Goal: Task Accomplishment & Management: Use online tool/utility

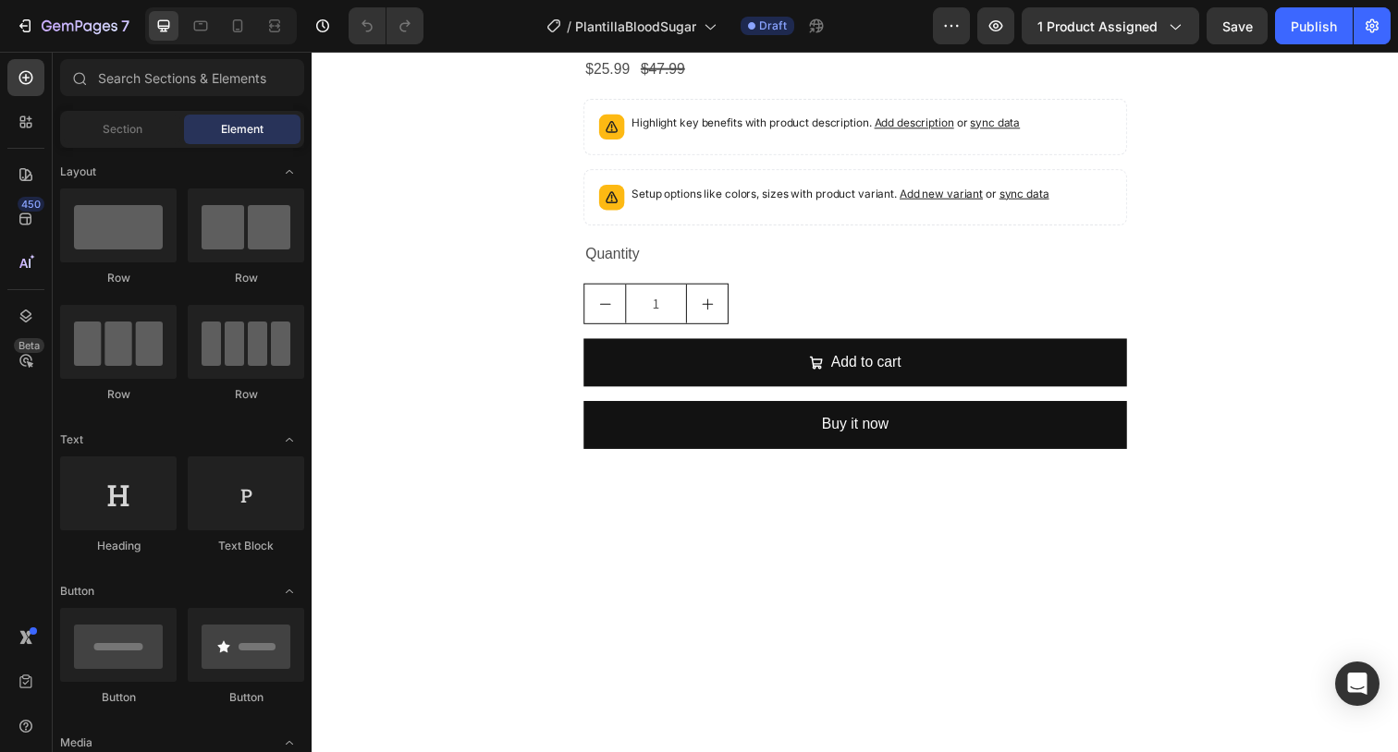
scroll to position [3604, 0]
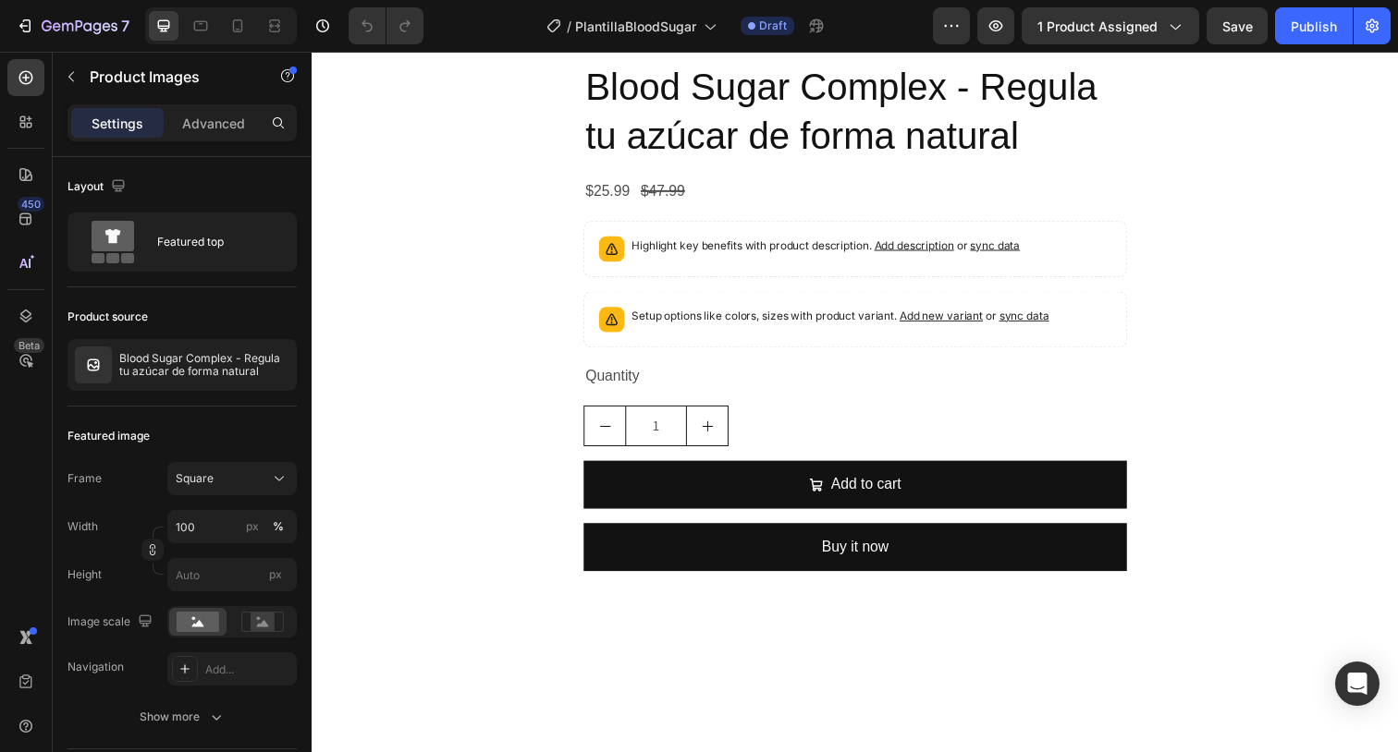
scroll to position [3497, 0]
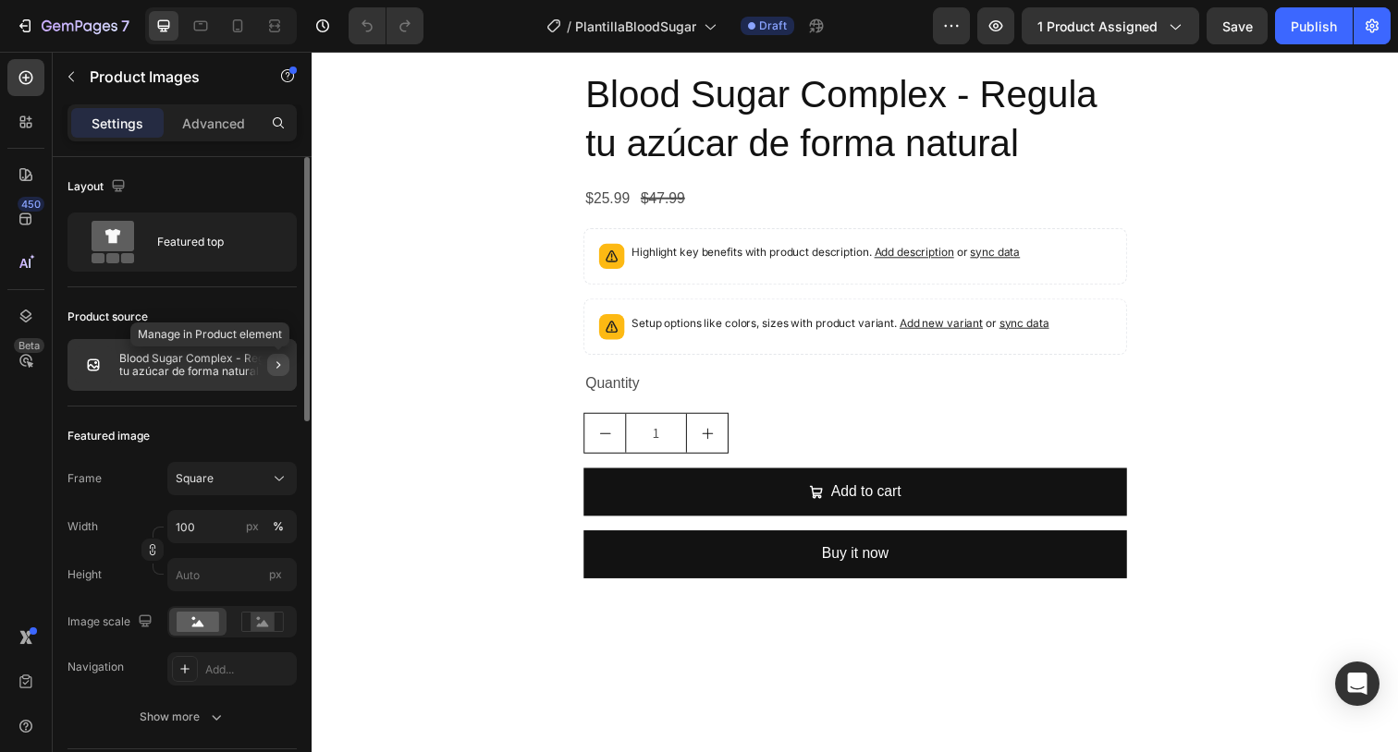
click at [274, 369] on icon "button" at bounding box center [278, 365] width 15 height 15
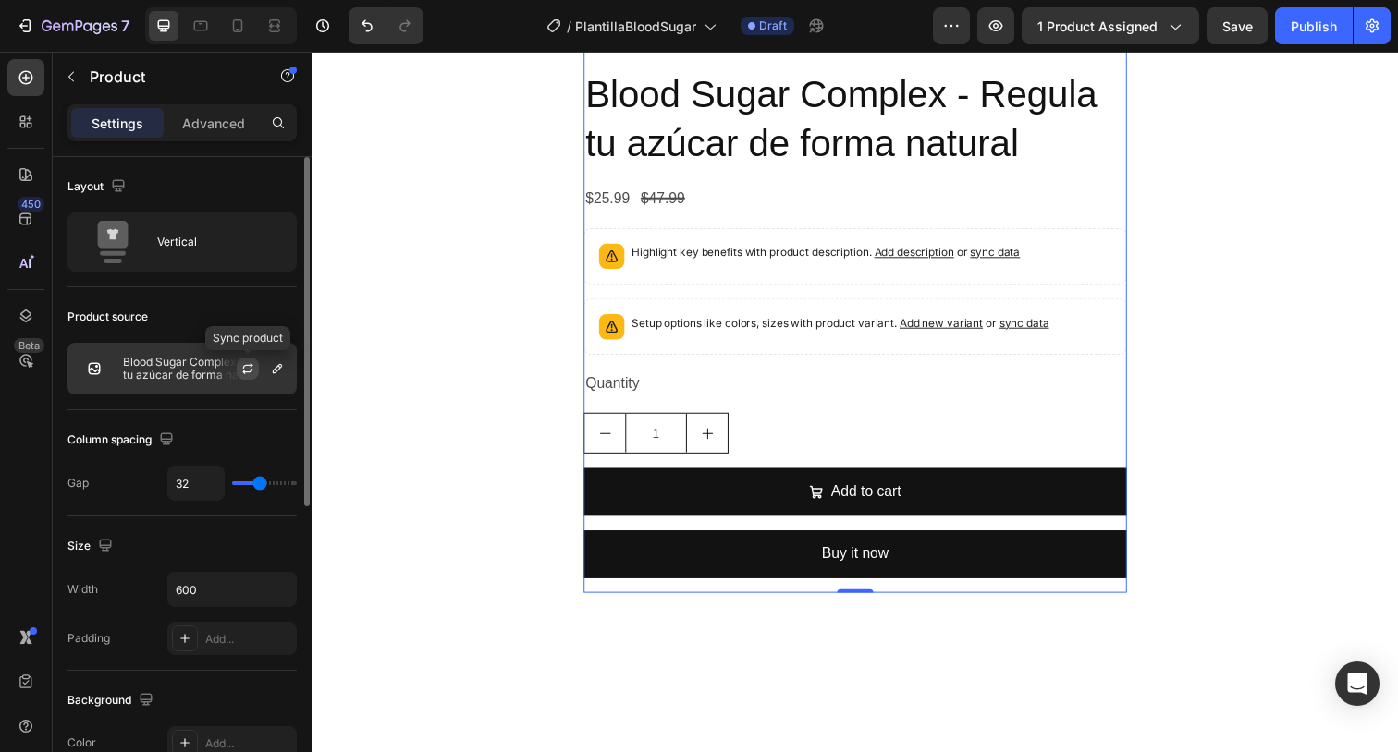
click at [244, 365] on icon "button" at bounding box center [248, 366] width 10 height 6
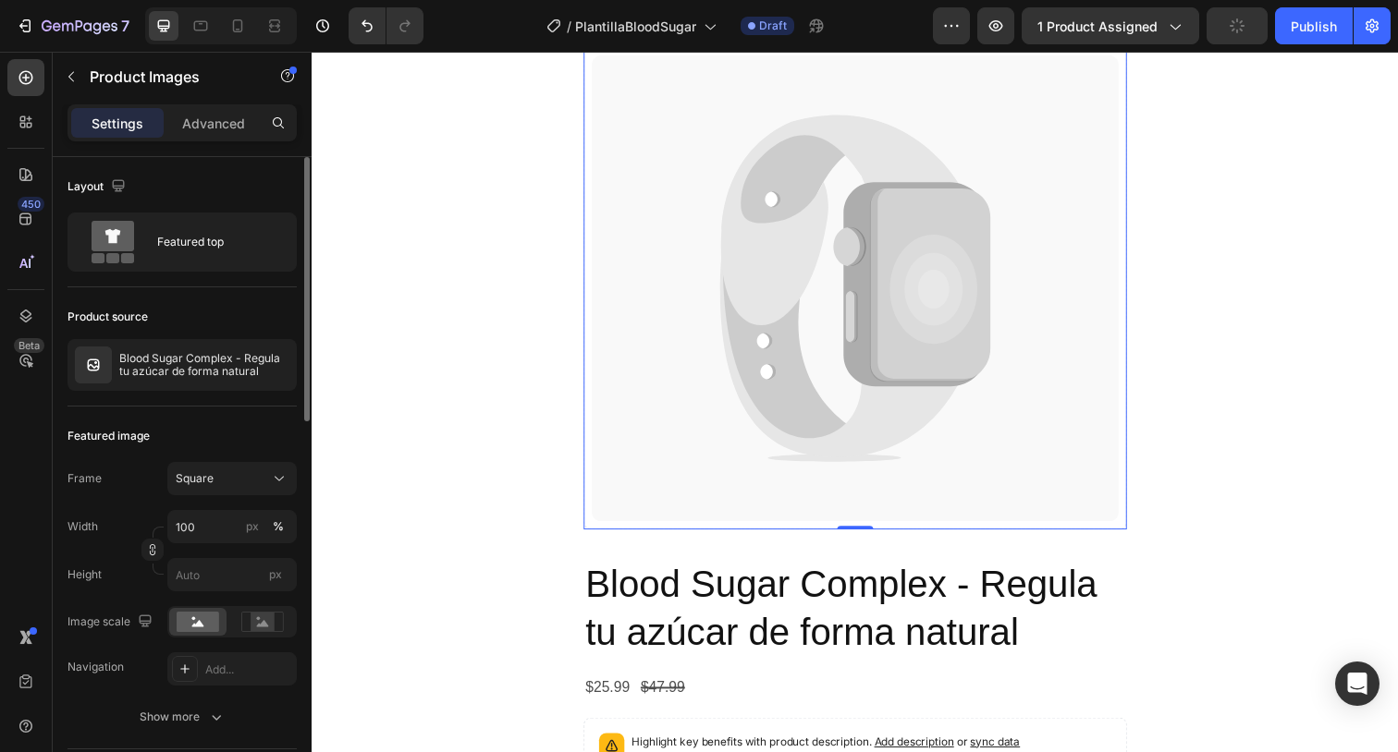
scroll to position [2927, 0]
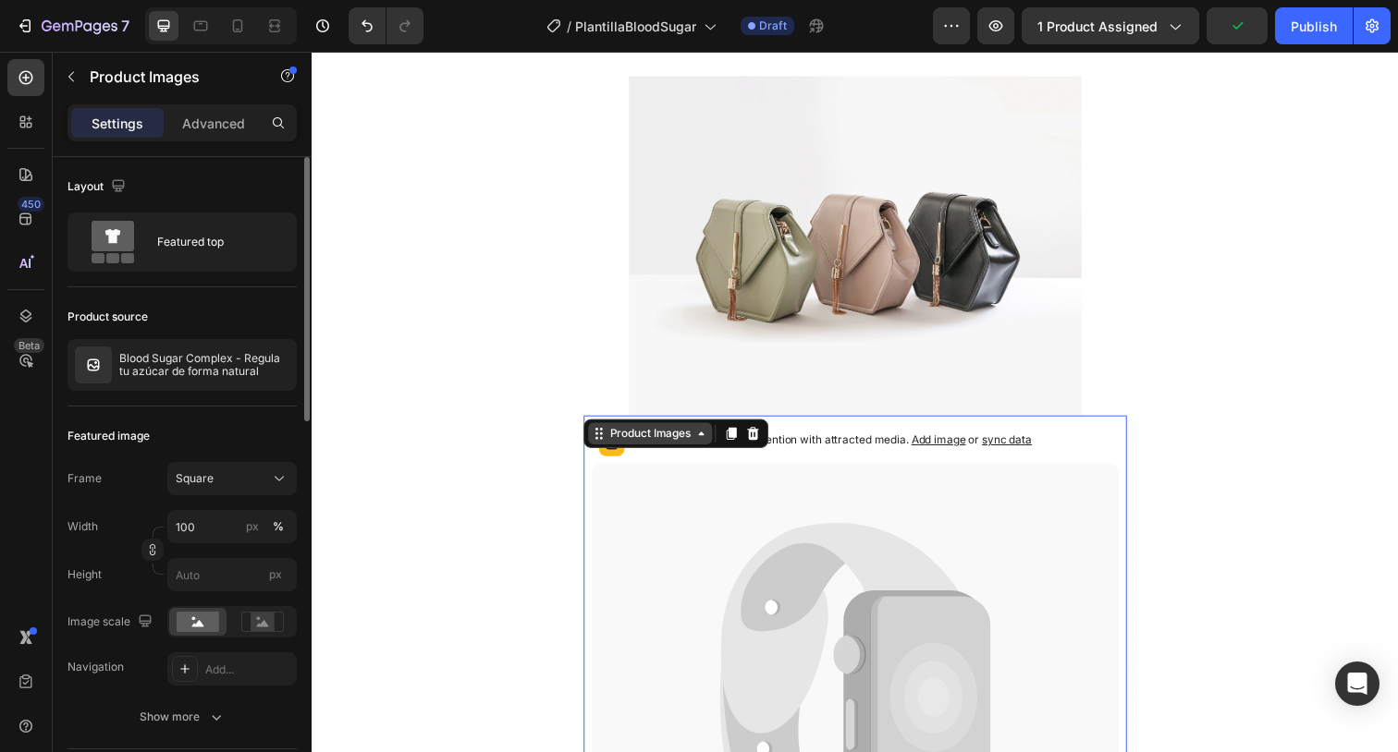
click at [686, 451] on div "Product Images" at bounding box center [656, 442] width 127 height 22
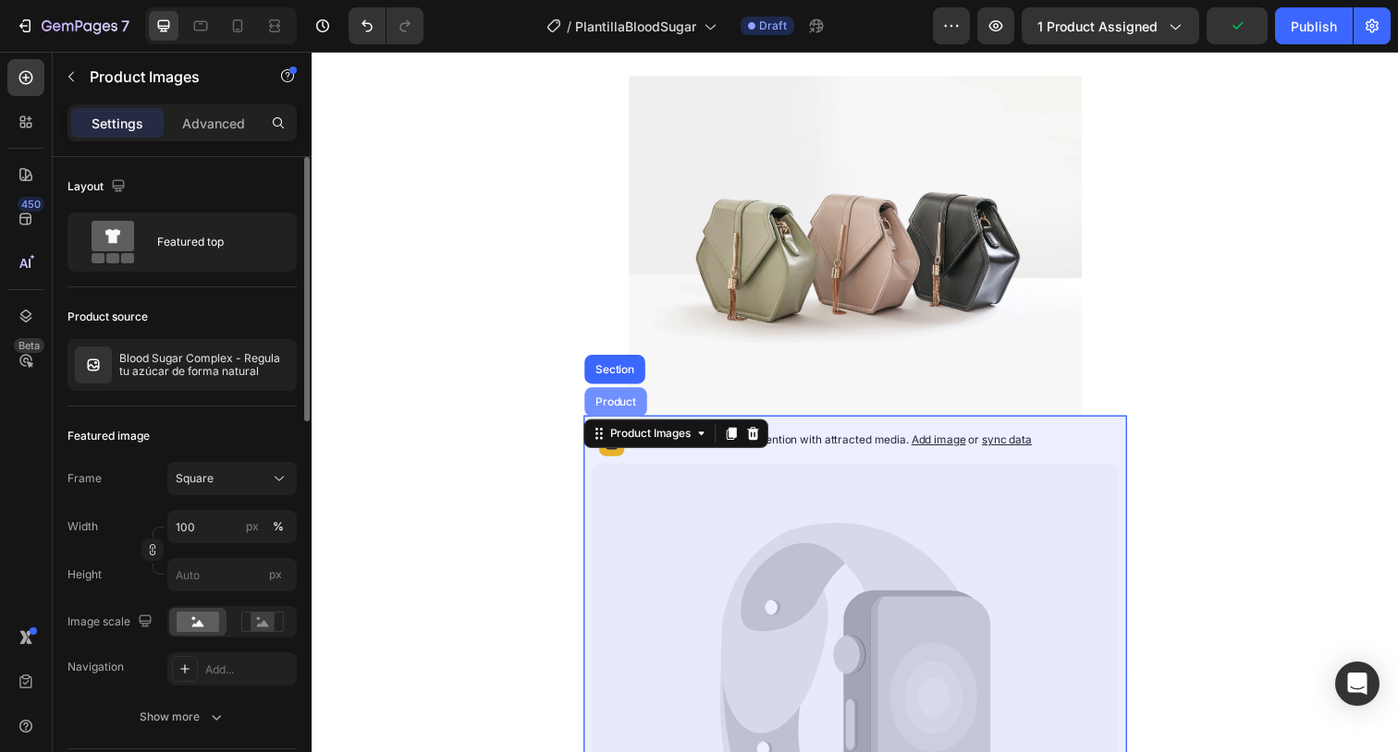
click at [618, 414] on div "Product" at bounding box center [621, 409] width 49 height 11
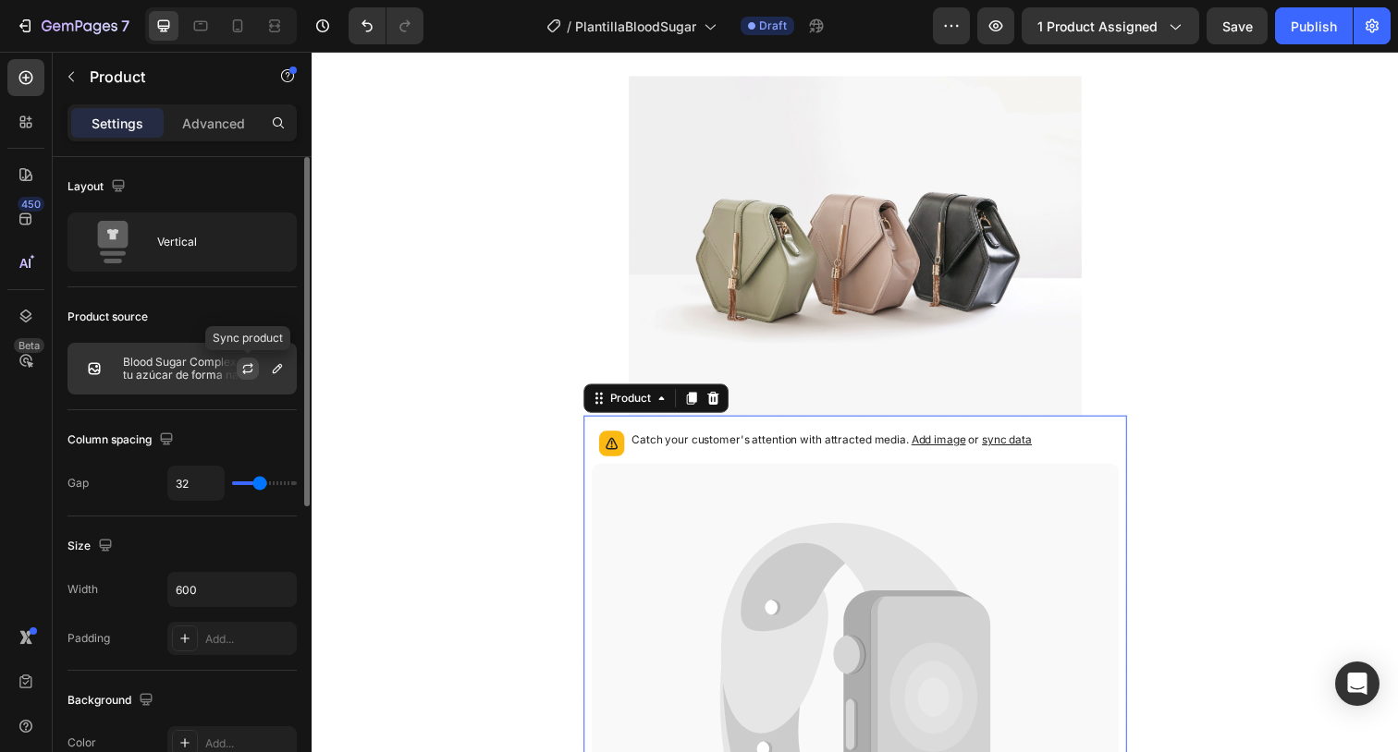
click at [247, 367] on icon "button" at bounding box center [247, 368] width 15 height 15
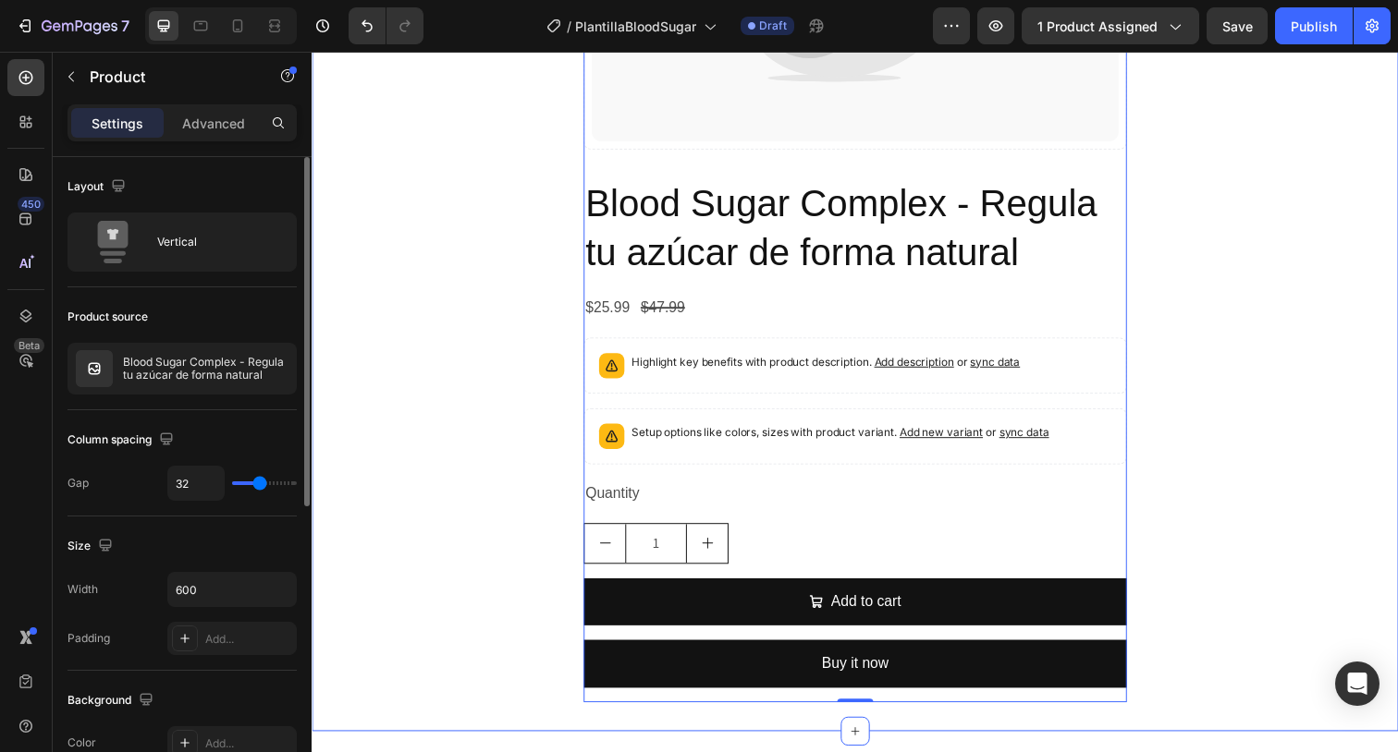
scroll to position [3735, 0]
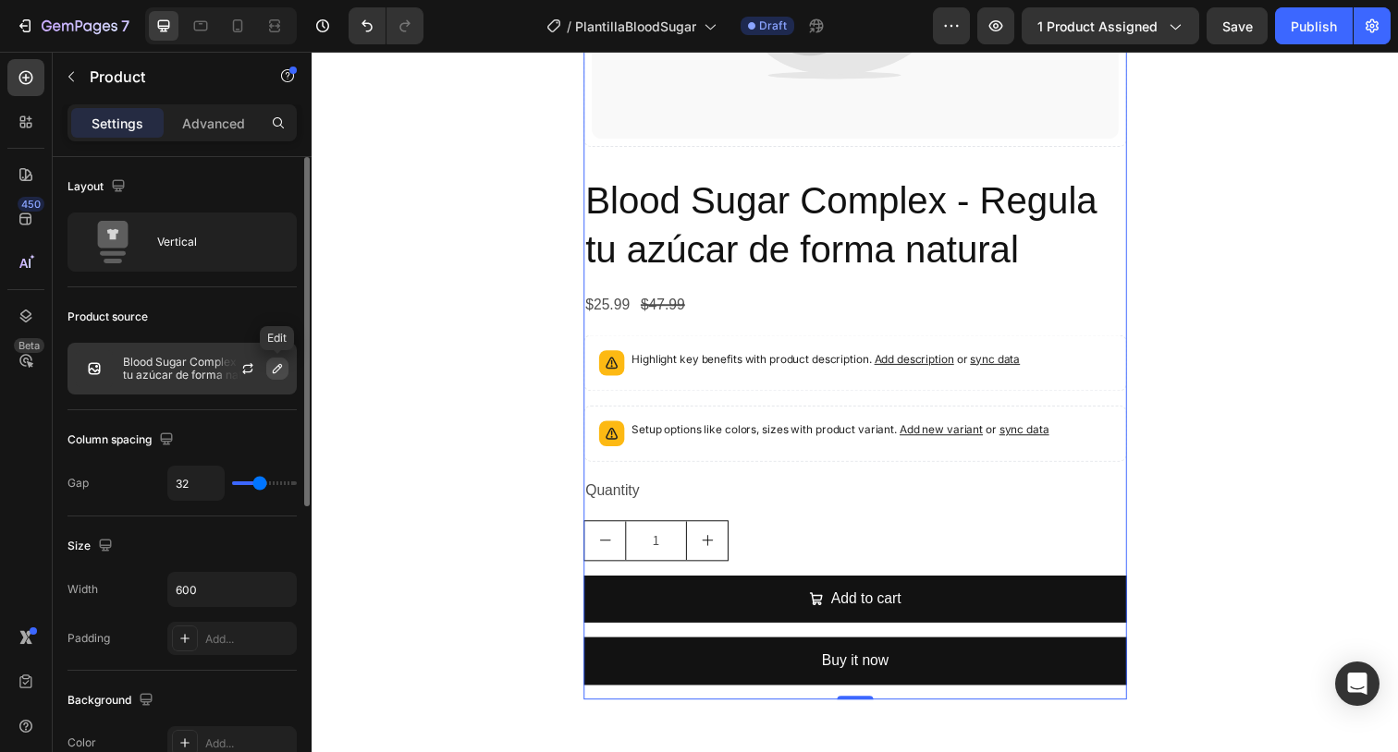
click at [275, 374] on icon "button" at bounding box center [277, 368] width 15 height 15
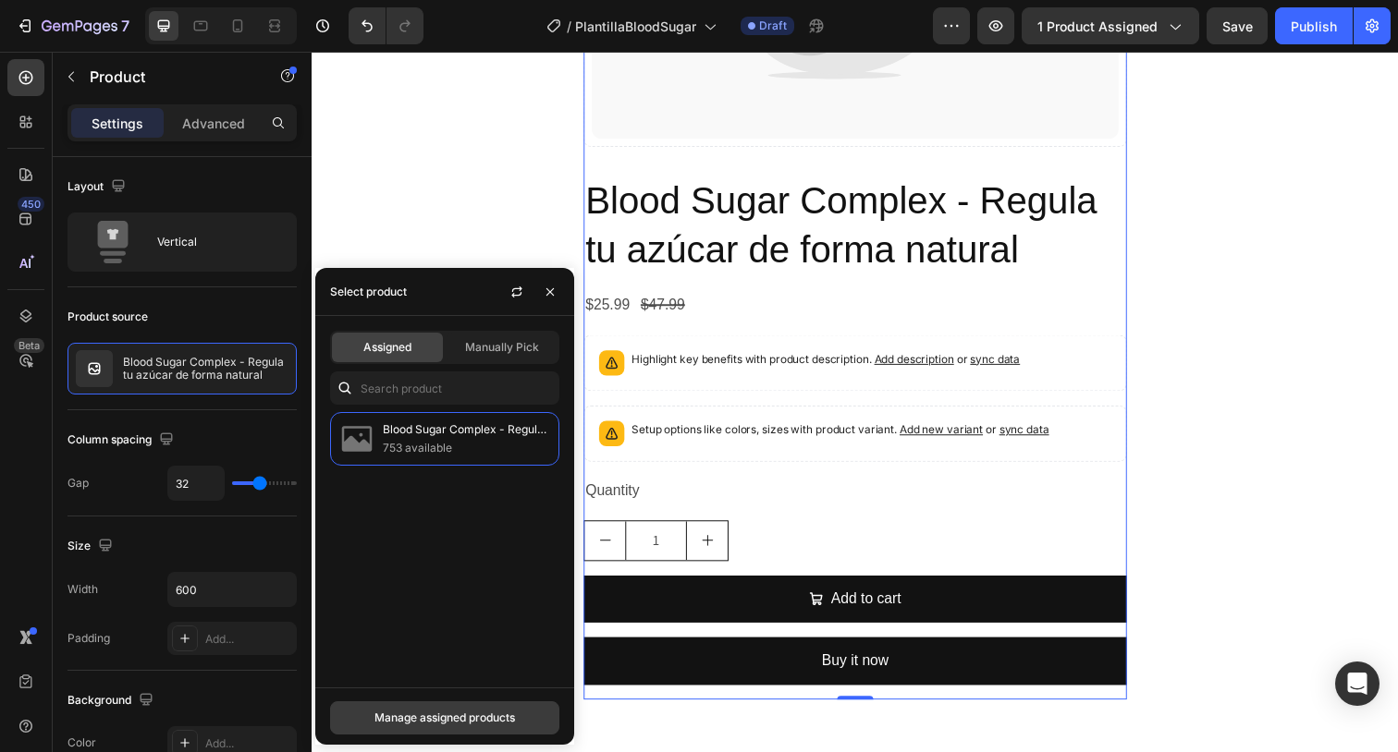
click at [474, 712] on div "Manage assigned products" at bounding box center [444, 718] width 141 height 17
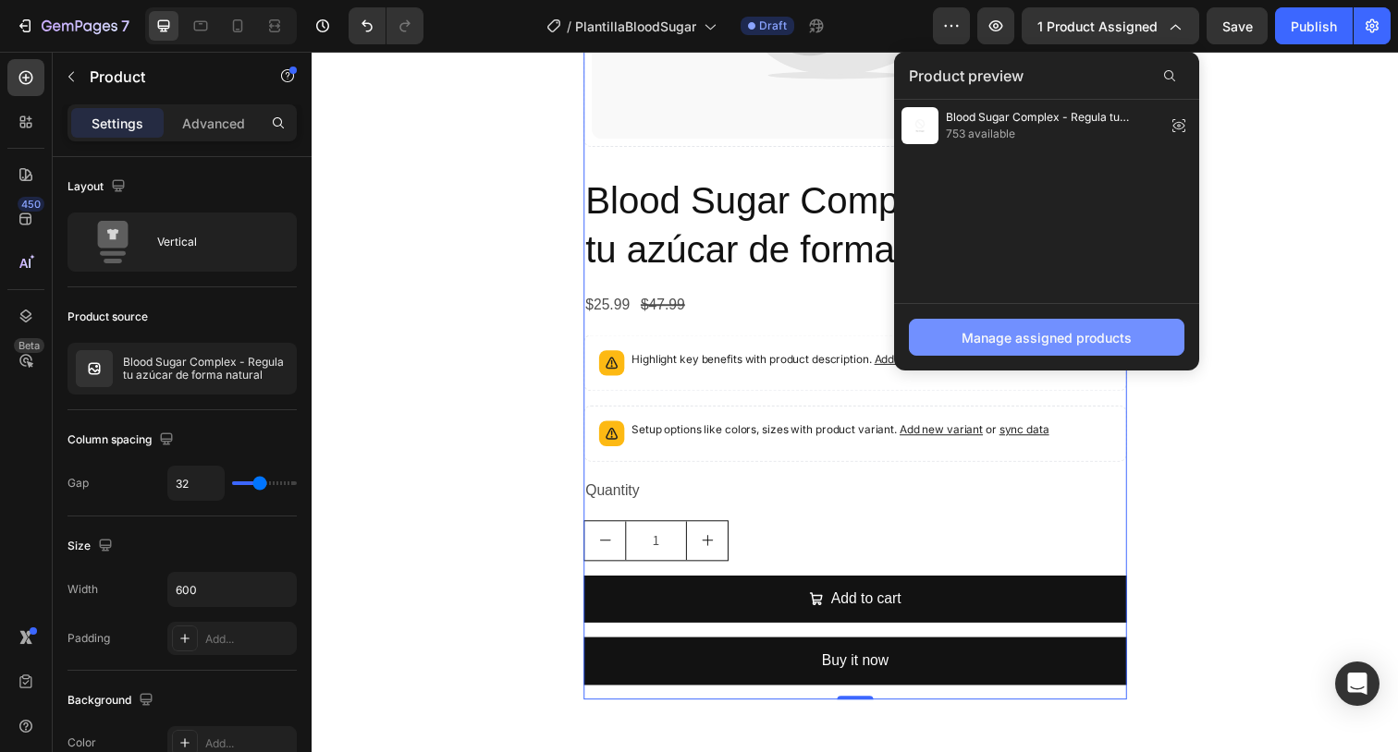
click at [1093, 337] on div "Manage assigned products" at bounding box center [1046, 337] width 170 height 19
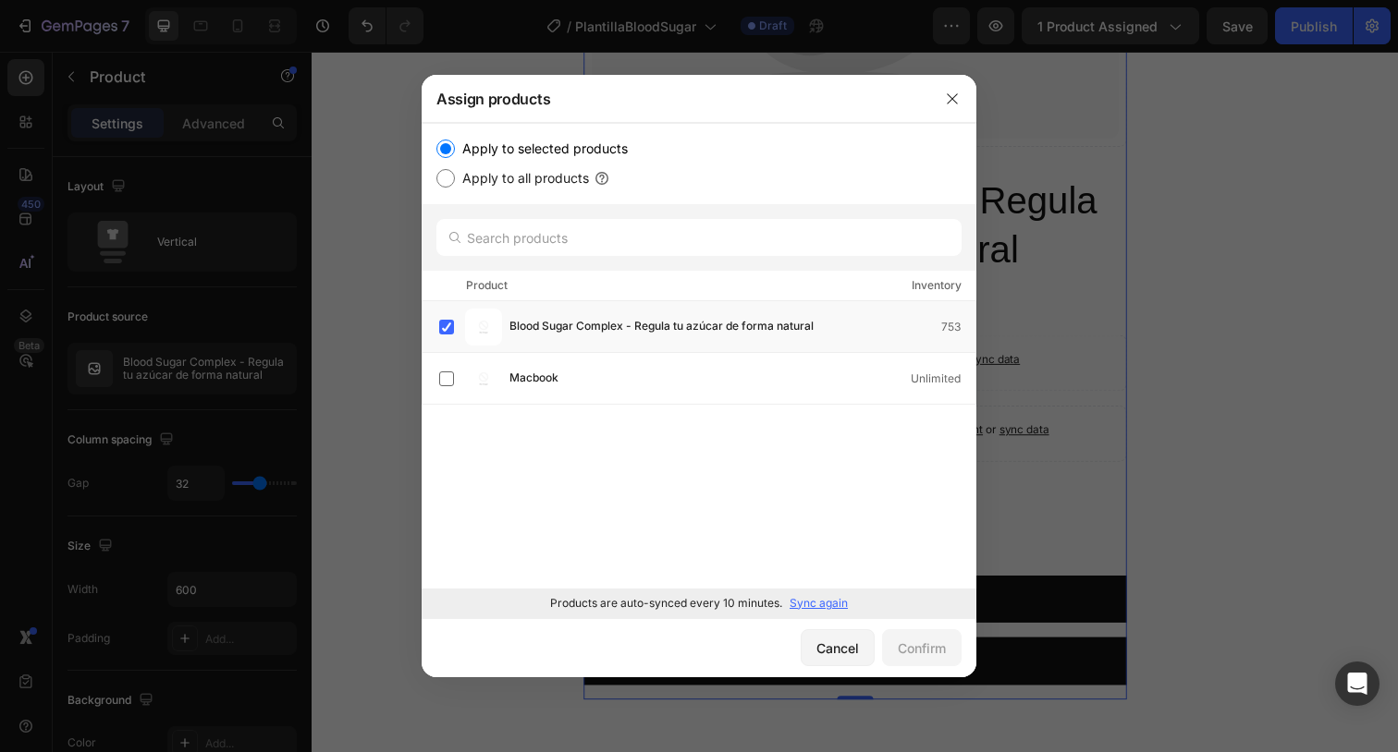
click at [820, 598] on p "Sync again" at bounding box center [818, 603] width 58 height 17
click at [838, 649] on div "Cancel" at bounding box center [837, 648] width 43 height 19
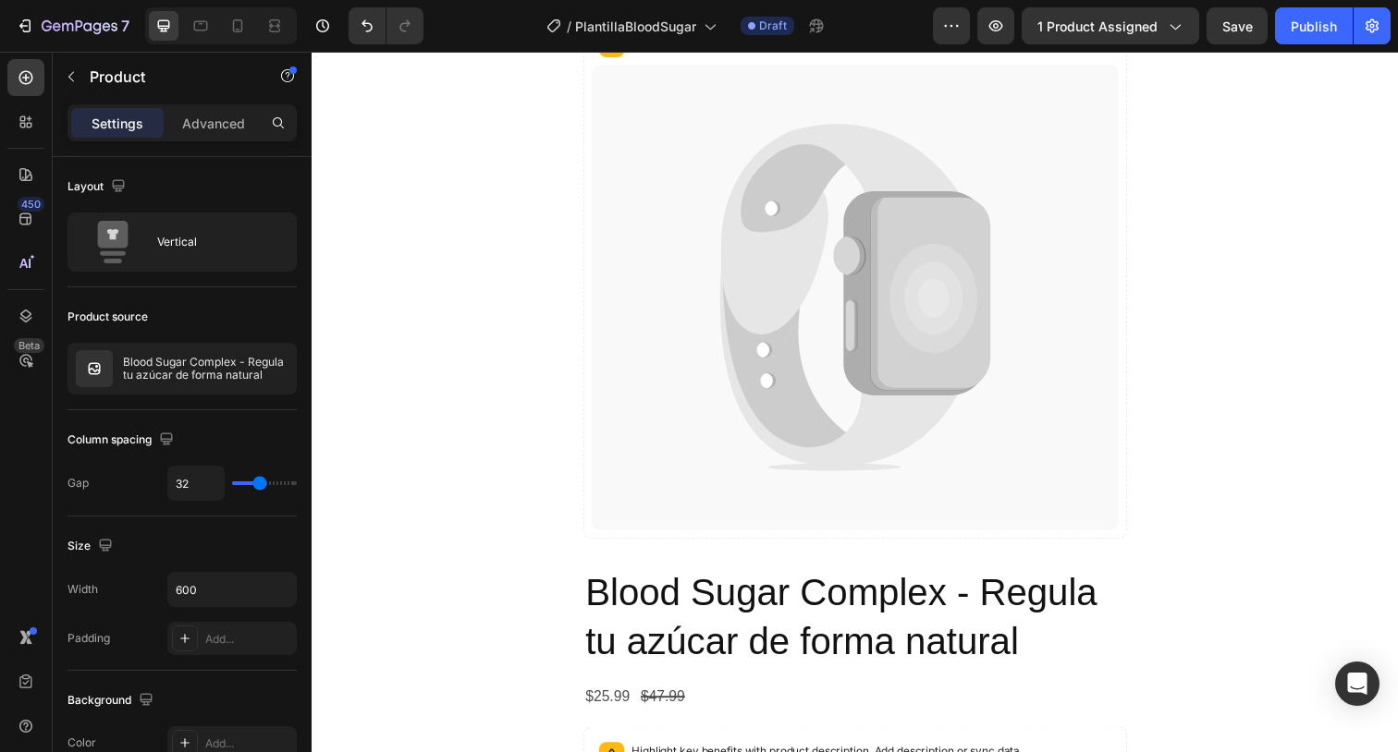
scroll to position [3321, 0]
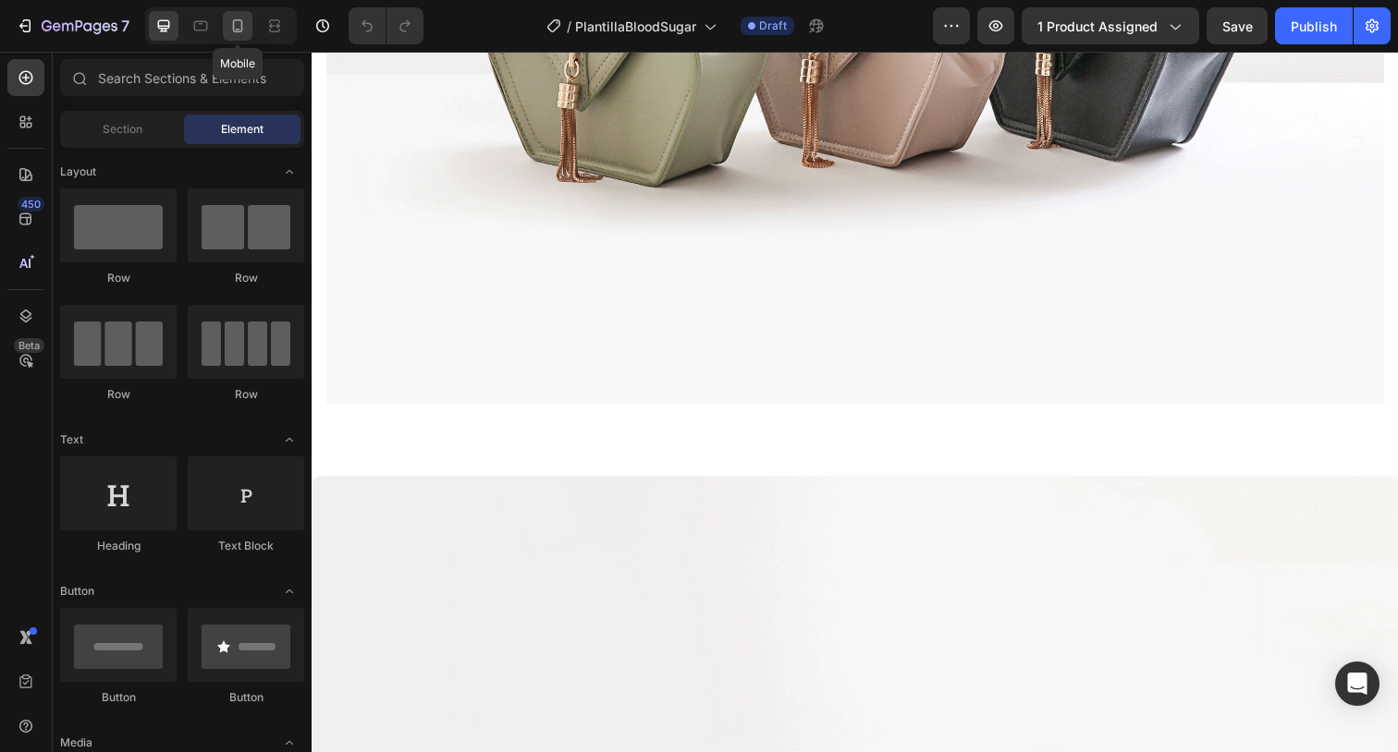
click at [241, 32] on icon at bounding box center [237, 26] width 18 height 18
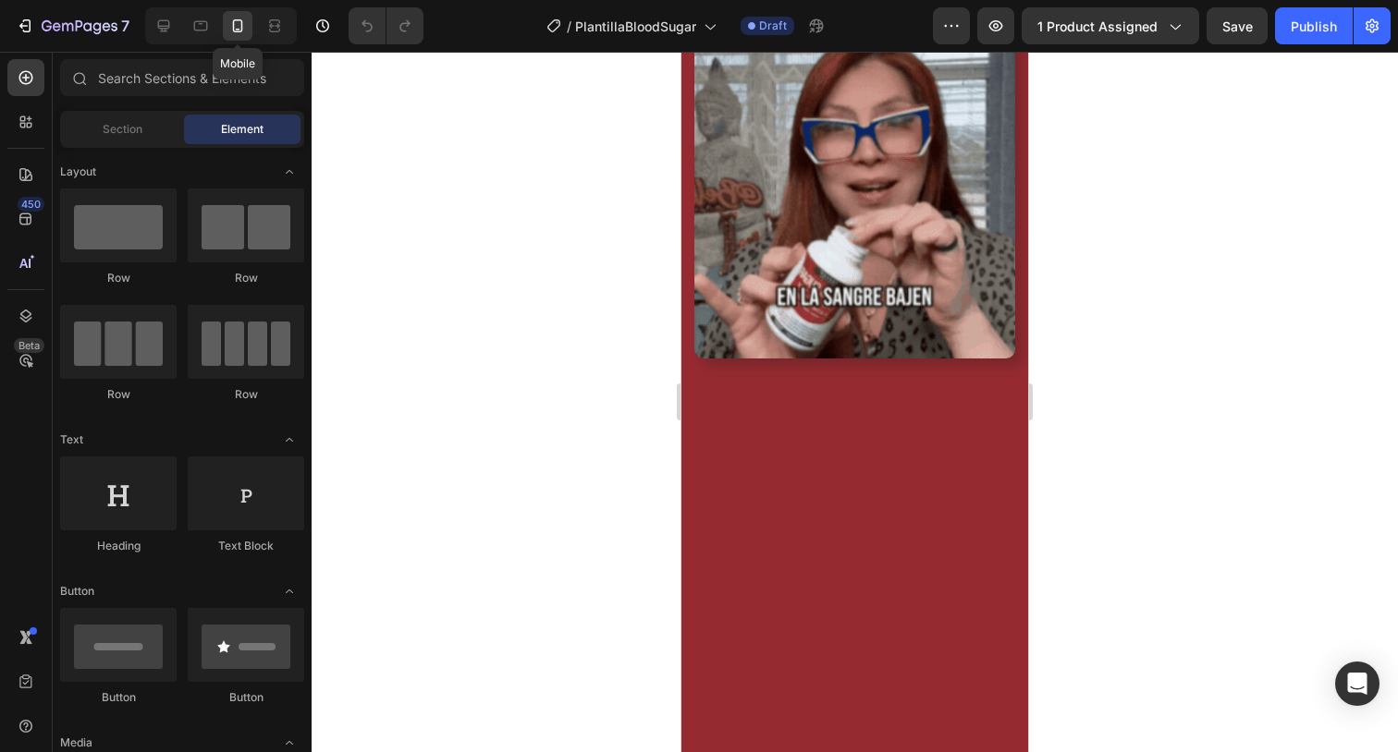
click at [241, 32] on icon at bounding box center [237, 26] width 18 height 18
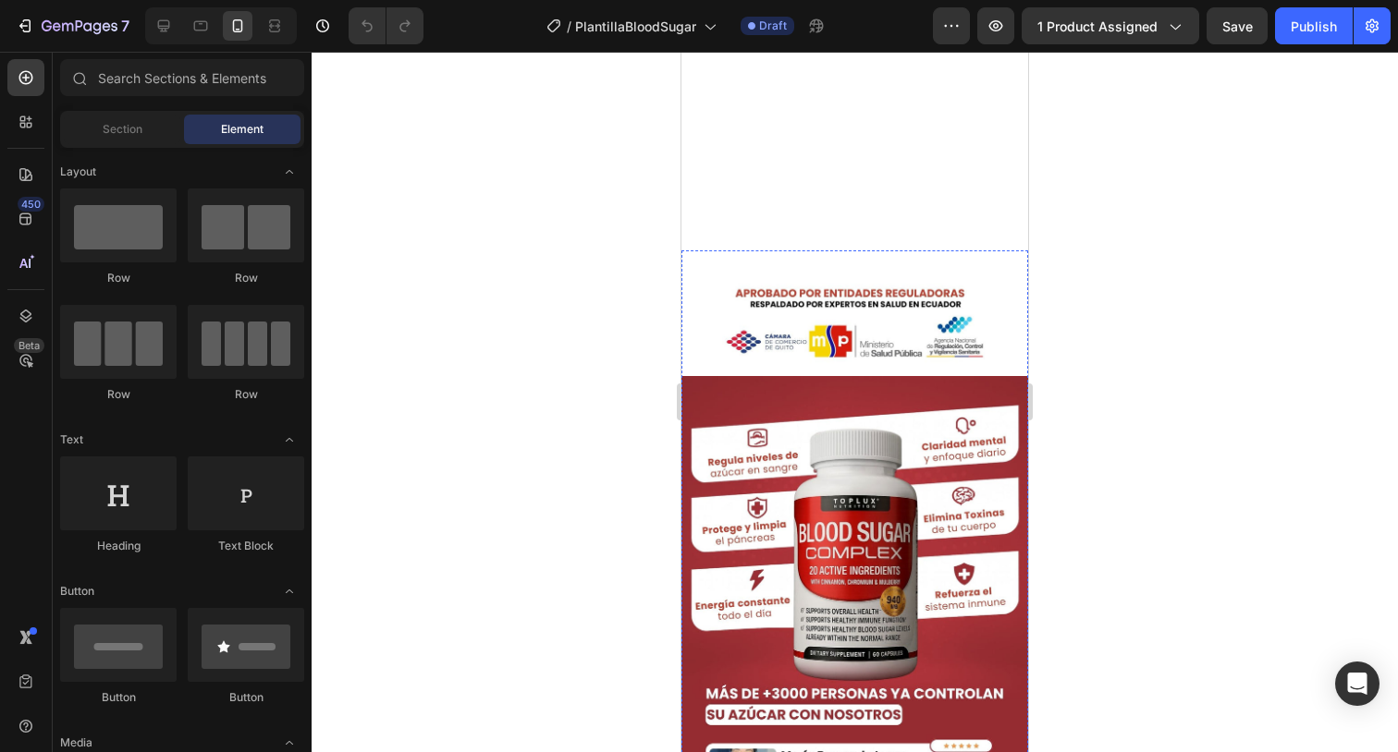
scroll to position [1805, 0]
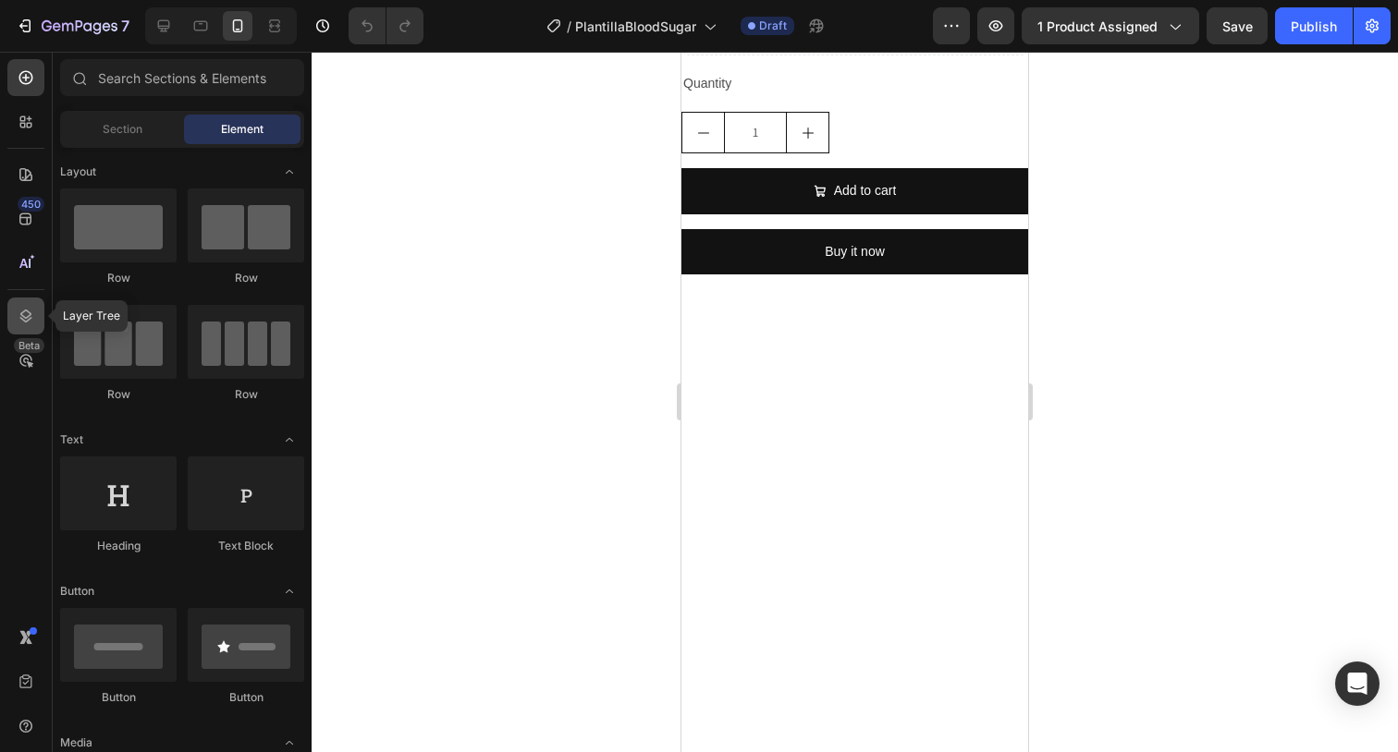
click at [39, 320] on div at bounding box center [25, 316] width 37 height 37
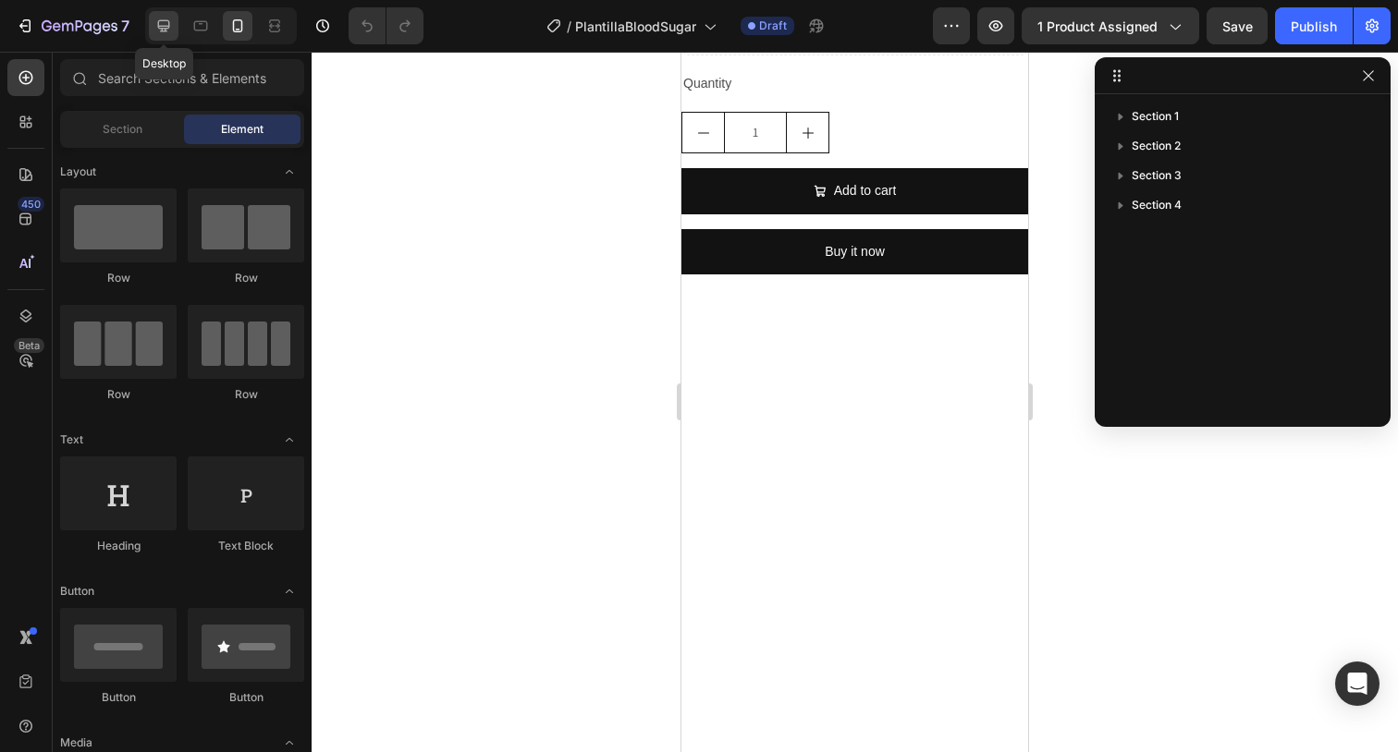
click at [166, 34] on icon at bounding box center [163, 26] width 18 height 18
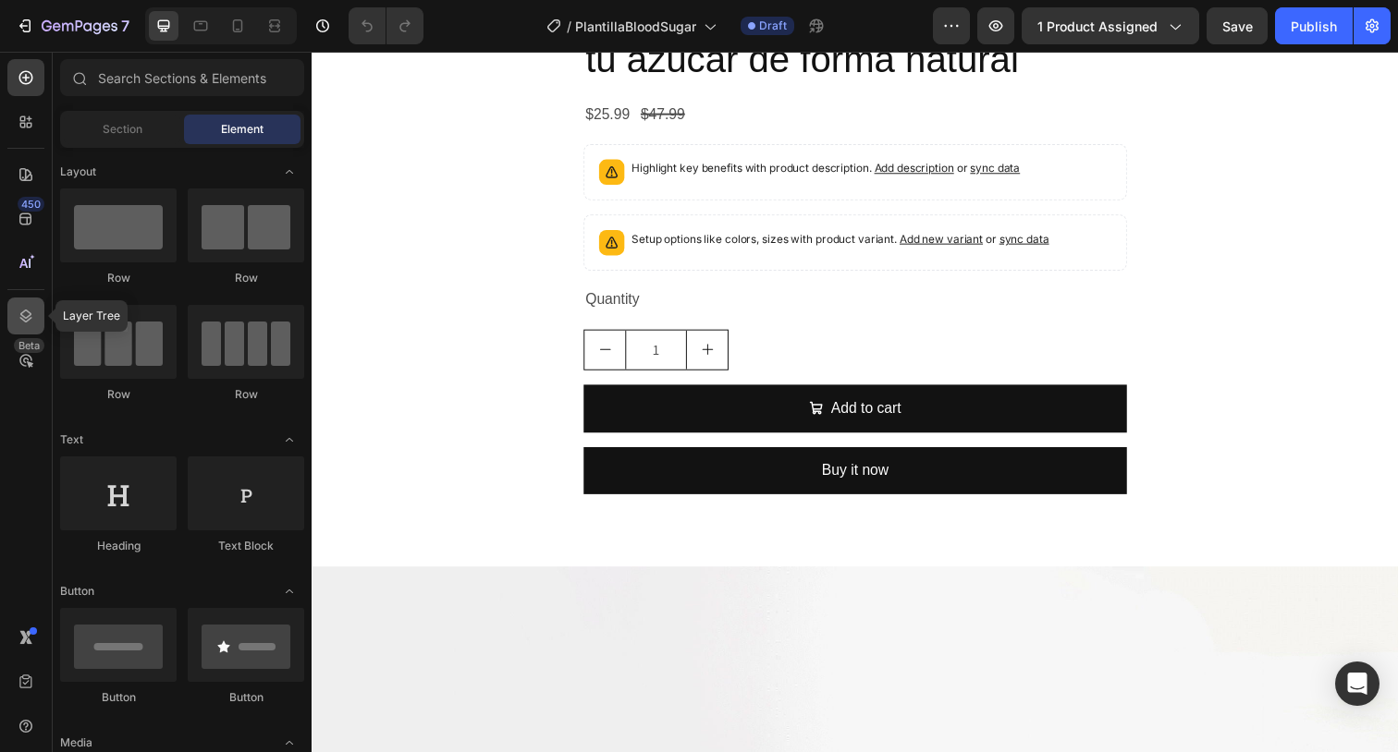
click at [27, 318] on icon at bounding box center [26, 316] width 12 height 13
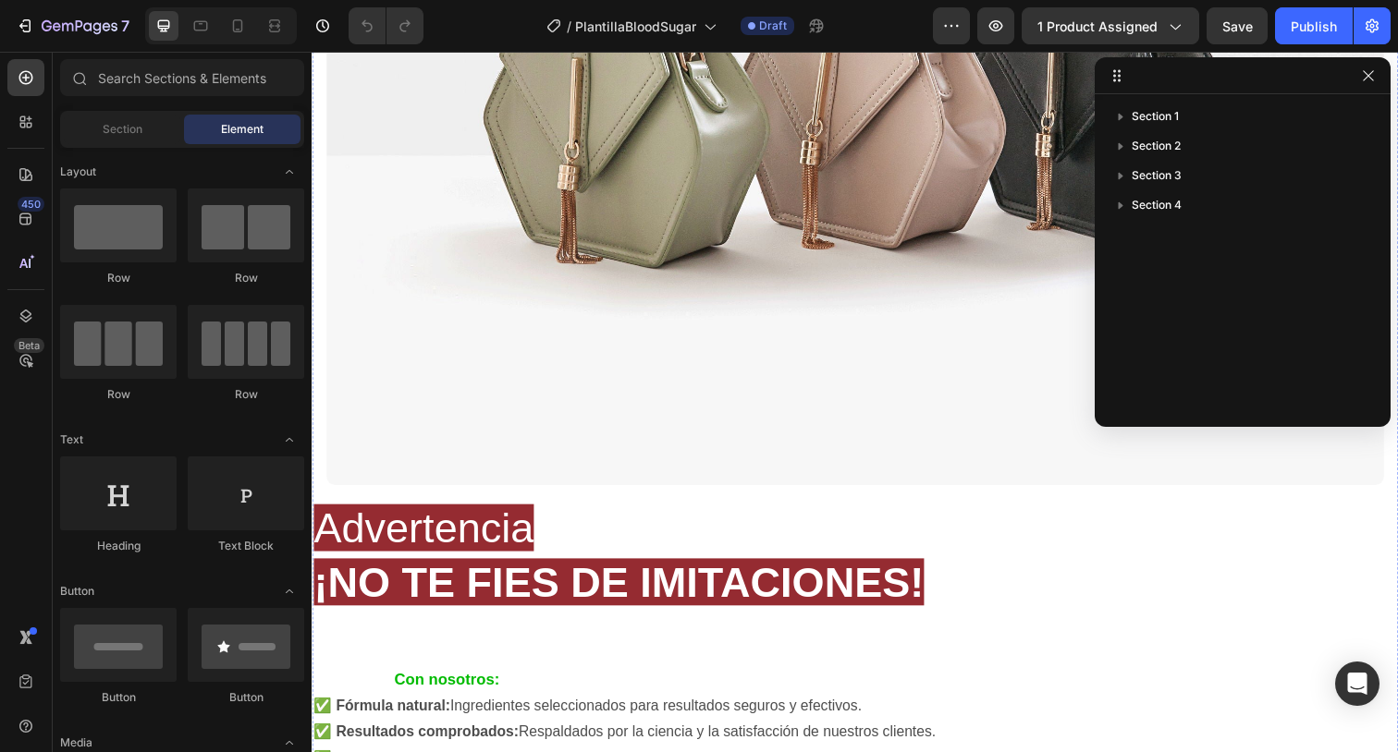
scroll to position [4729, 0]
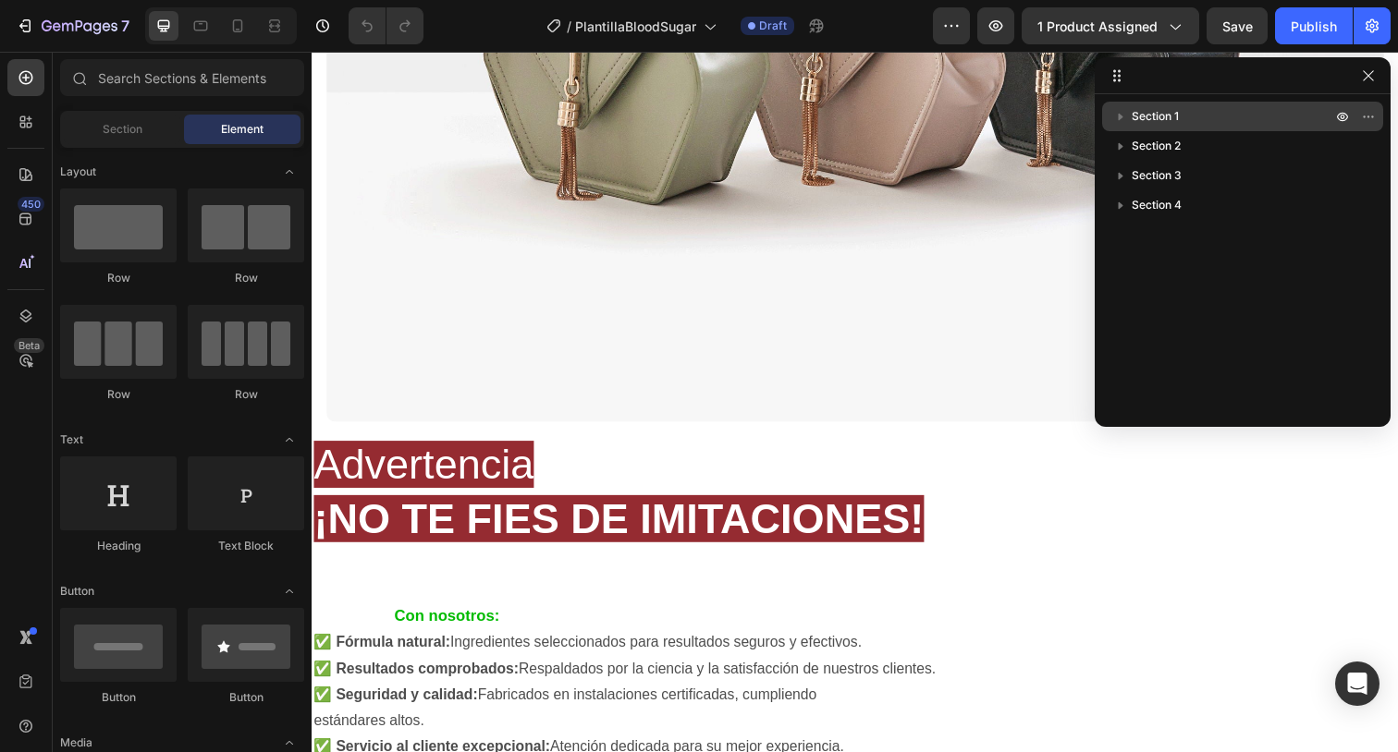
click at [1115, 114] on icon "button" at bounding box center [1120, 116] width 18 height 18
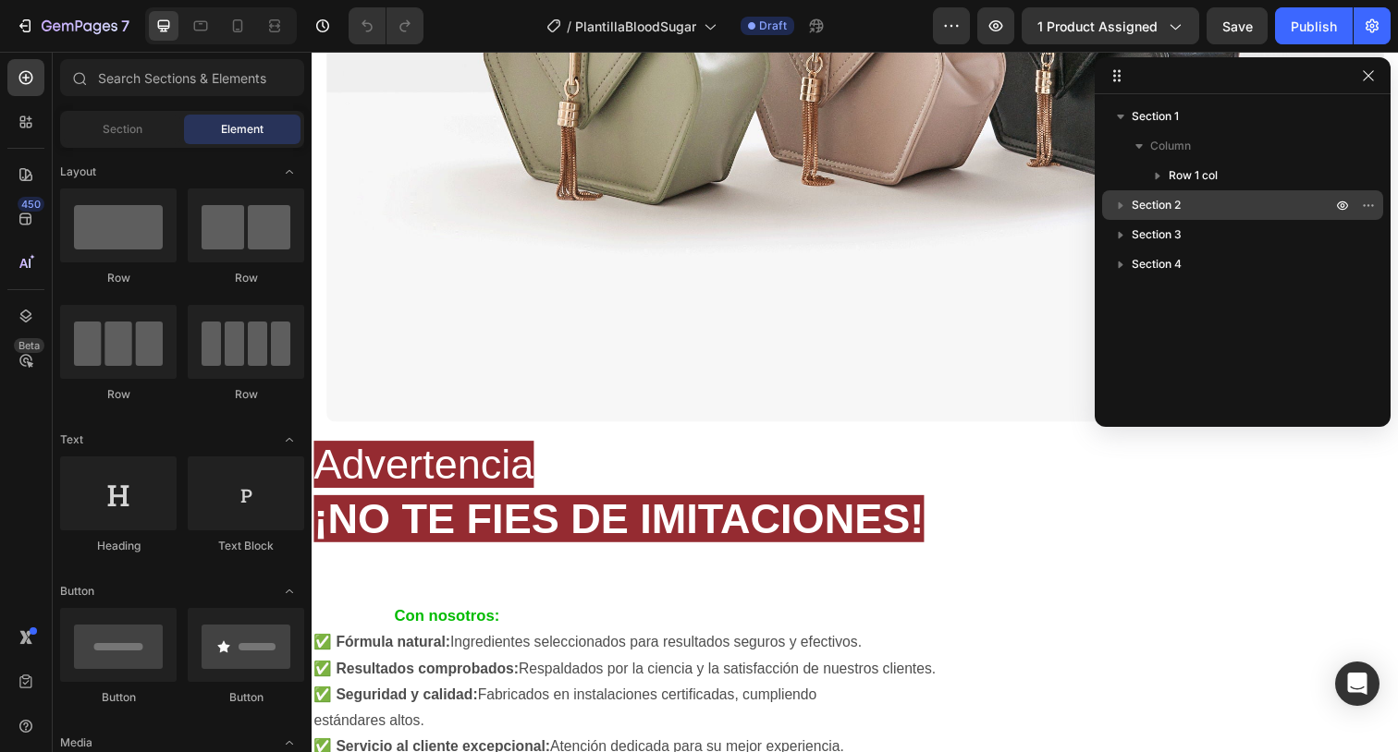
click at [1123, 202] on icon "button" at bounding box center [1120, 205] width 18 height 18
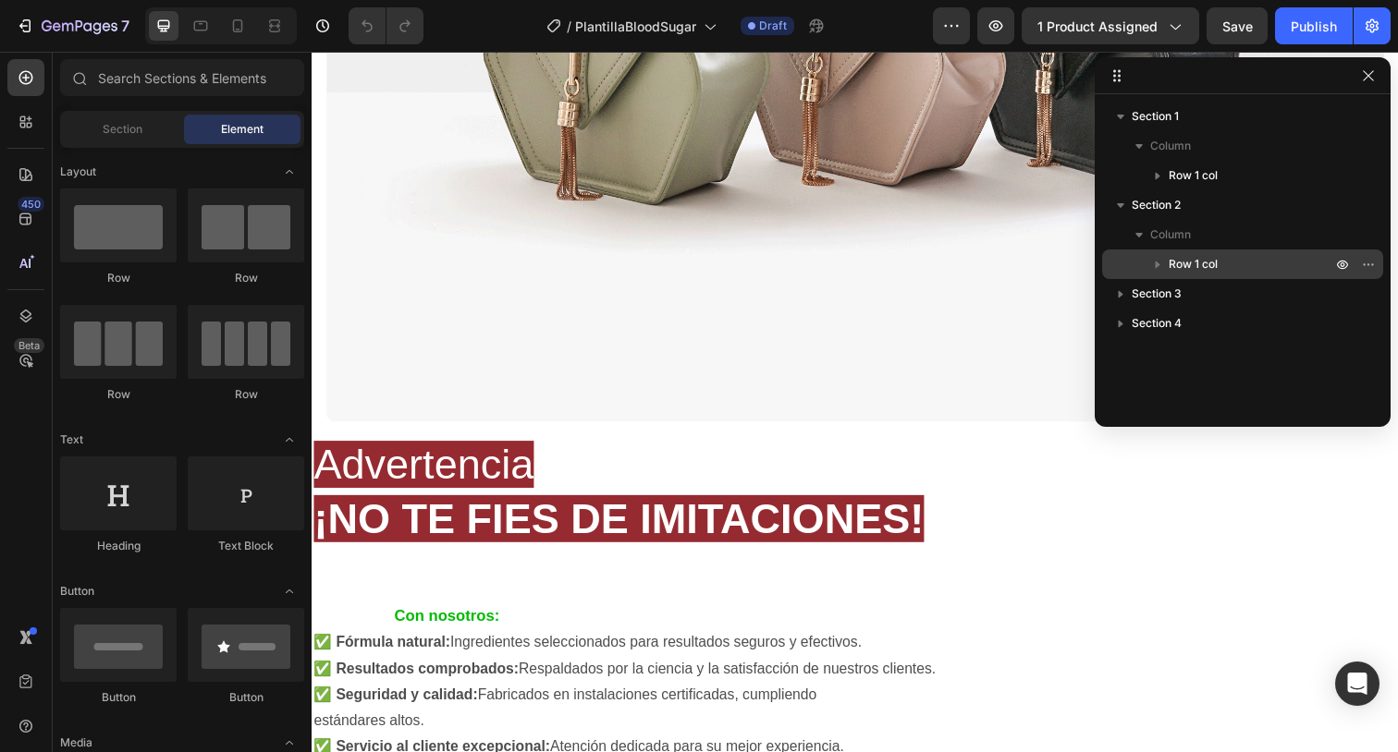
click at [1188, 266] on span "Row 1 col" at bounding box center [1192, 264] width 49 height 18
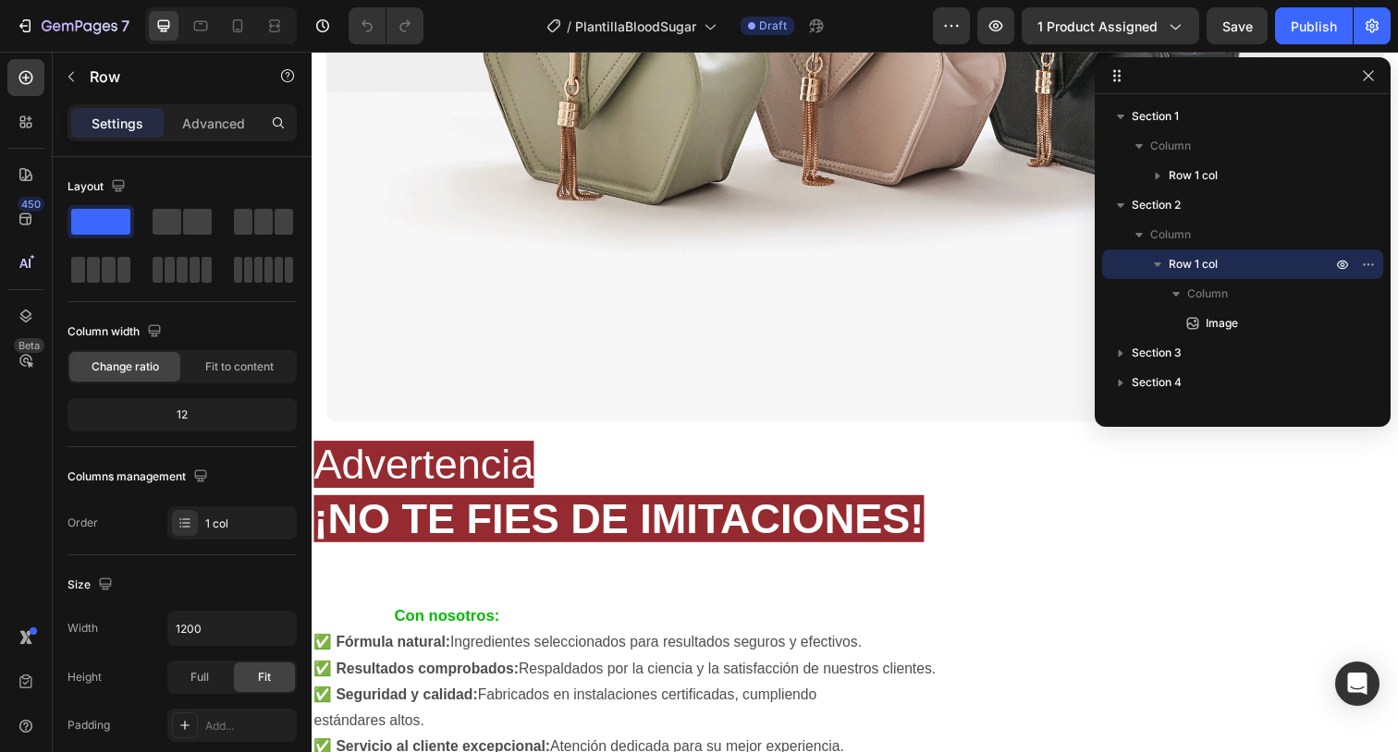
click at [1188, 266] on span "Row 1 col" at bounding box center [1192, 264] width 49 height 18
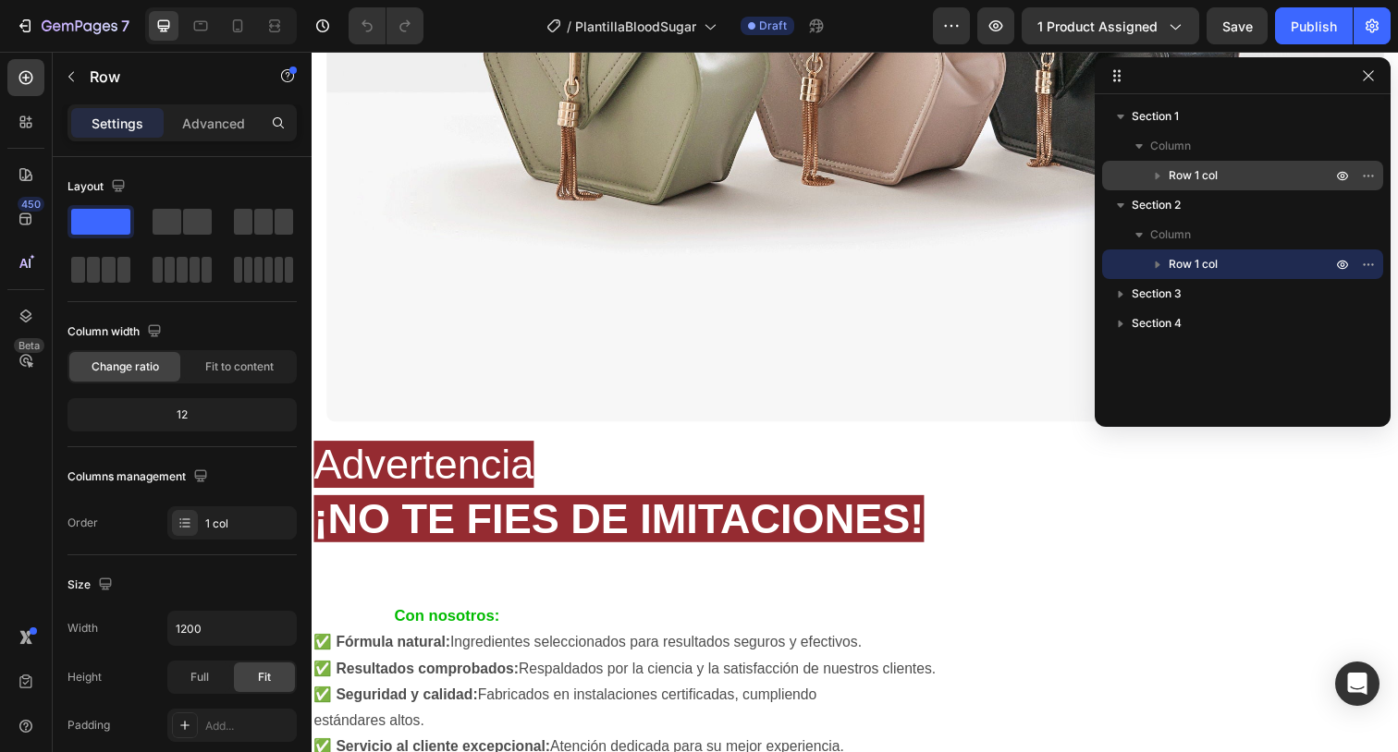
click at [1164, 161] on div "Row 1 col" at bounding box center [1242, 176] width 266 height 30
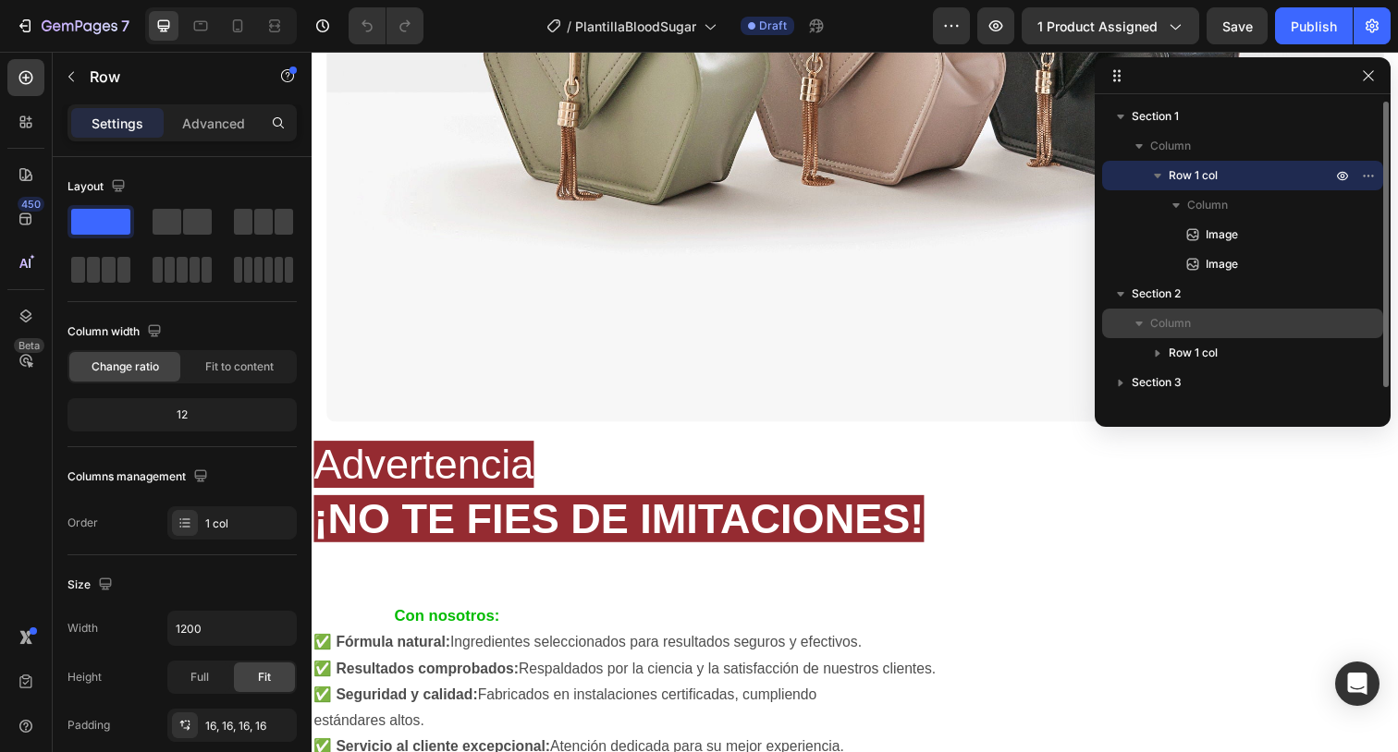
scroll to position [20, 0]
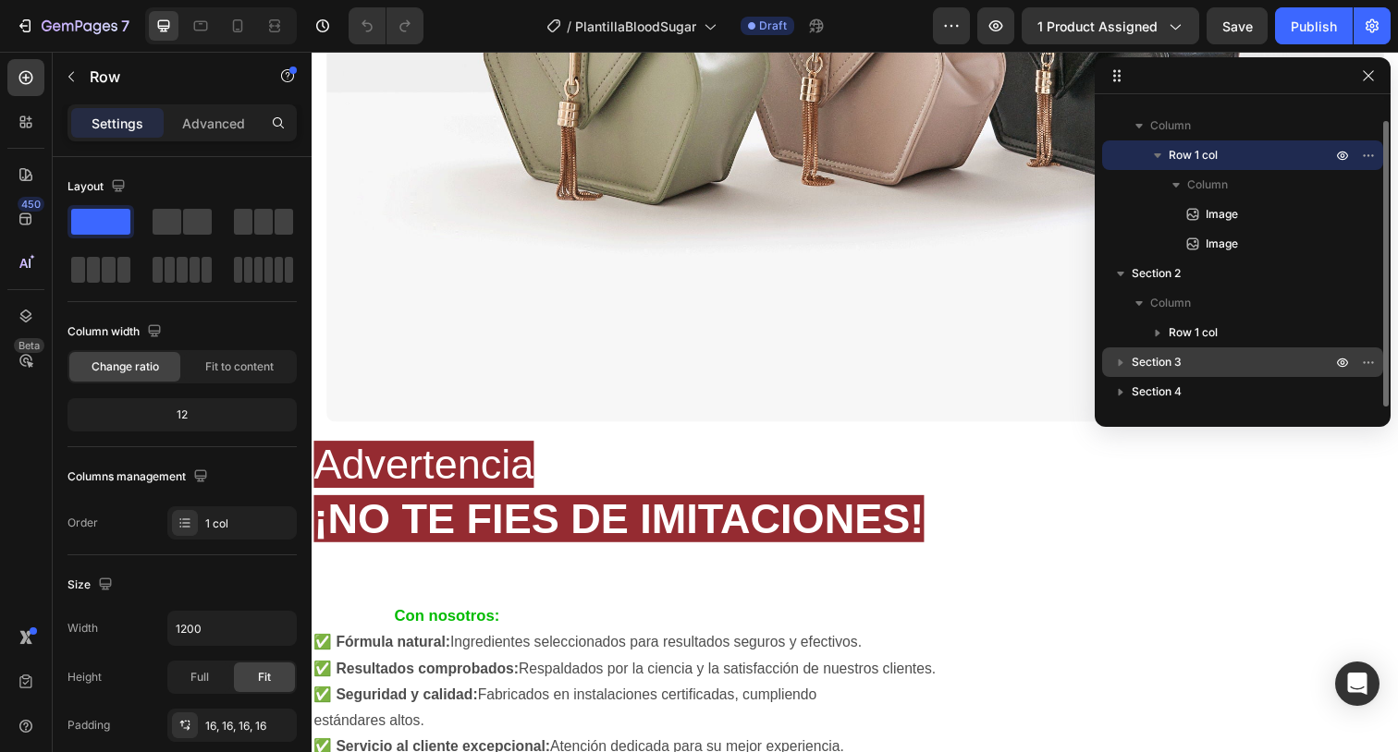
click at [1179, 356] on span "Section 3" at bounding box center [1157, 362] width 50 height 18
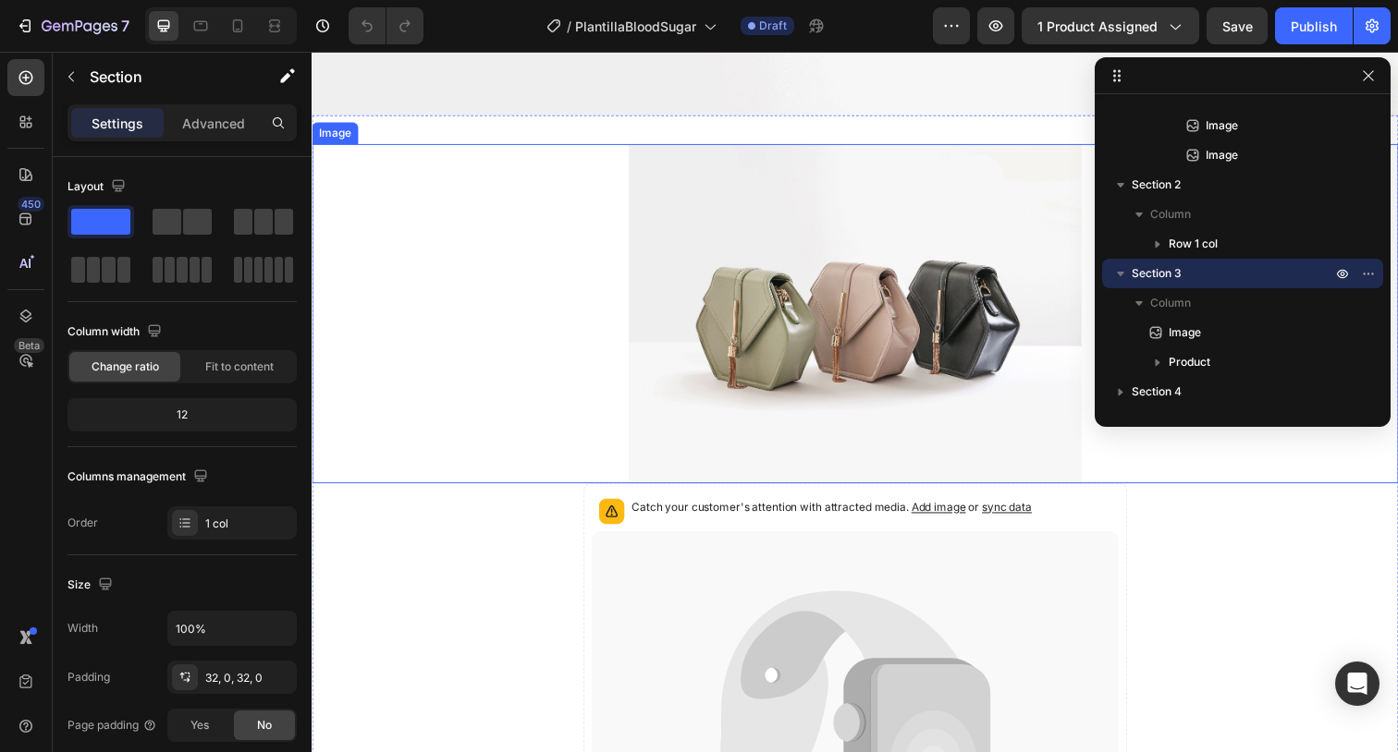
scroll to position [1020, 0]
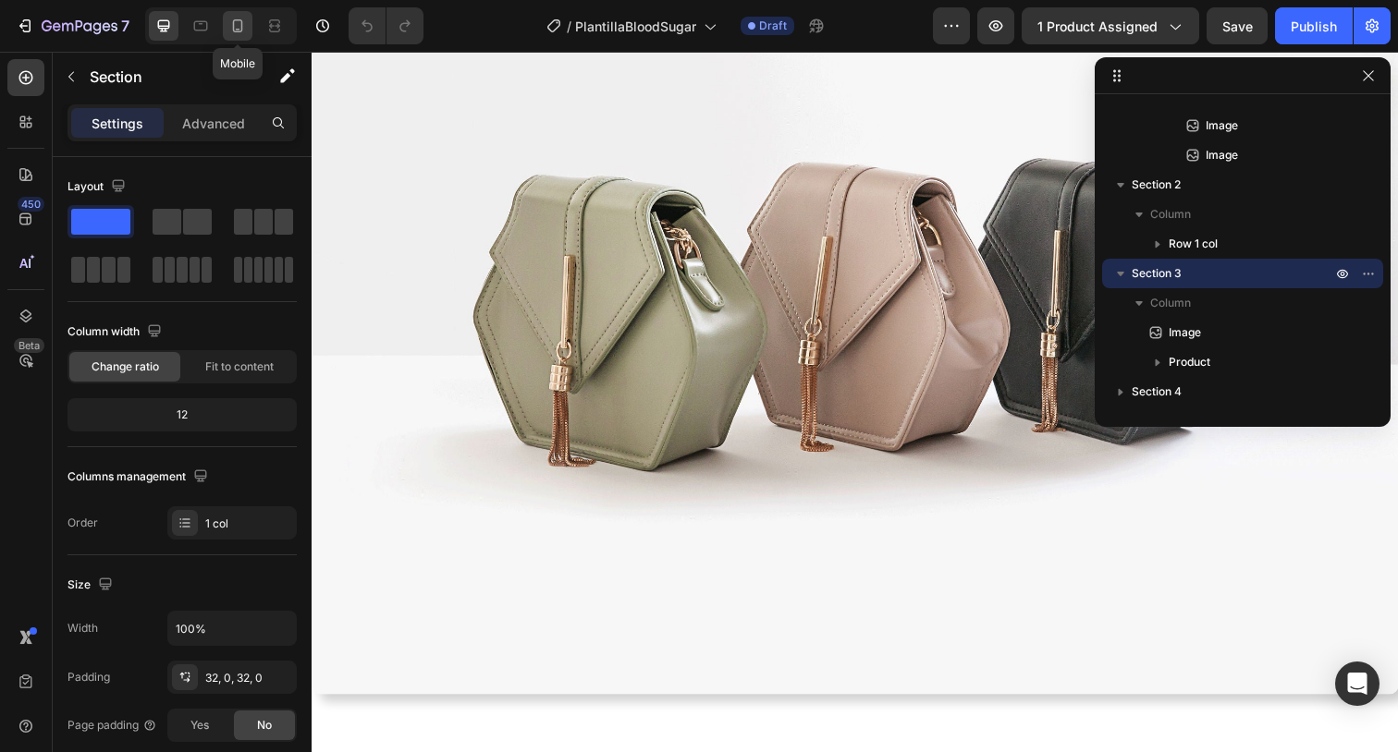
click at [249, 32] on div at bounding box center [238, 26] width 30 height 30
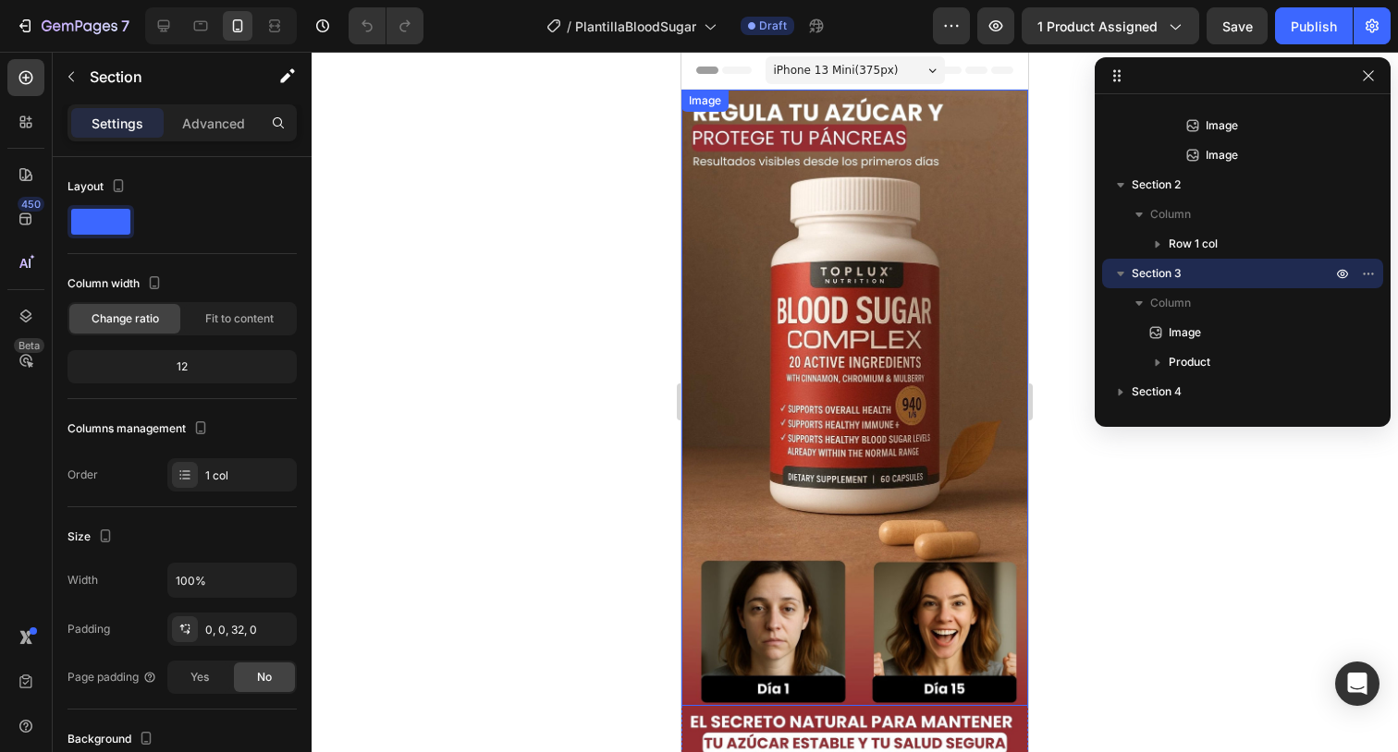
click at [898, 490] on img at bounding box center [854, 398] width 347 height 617
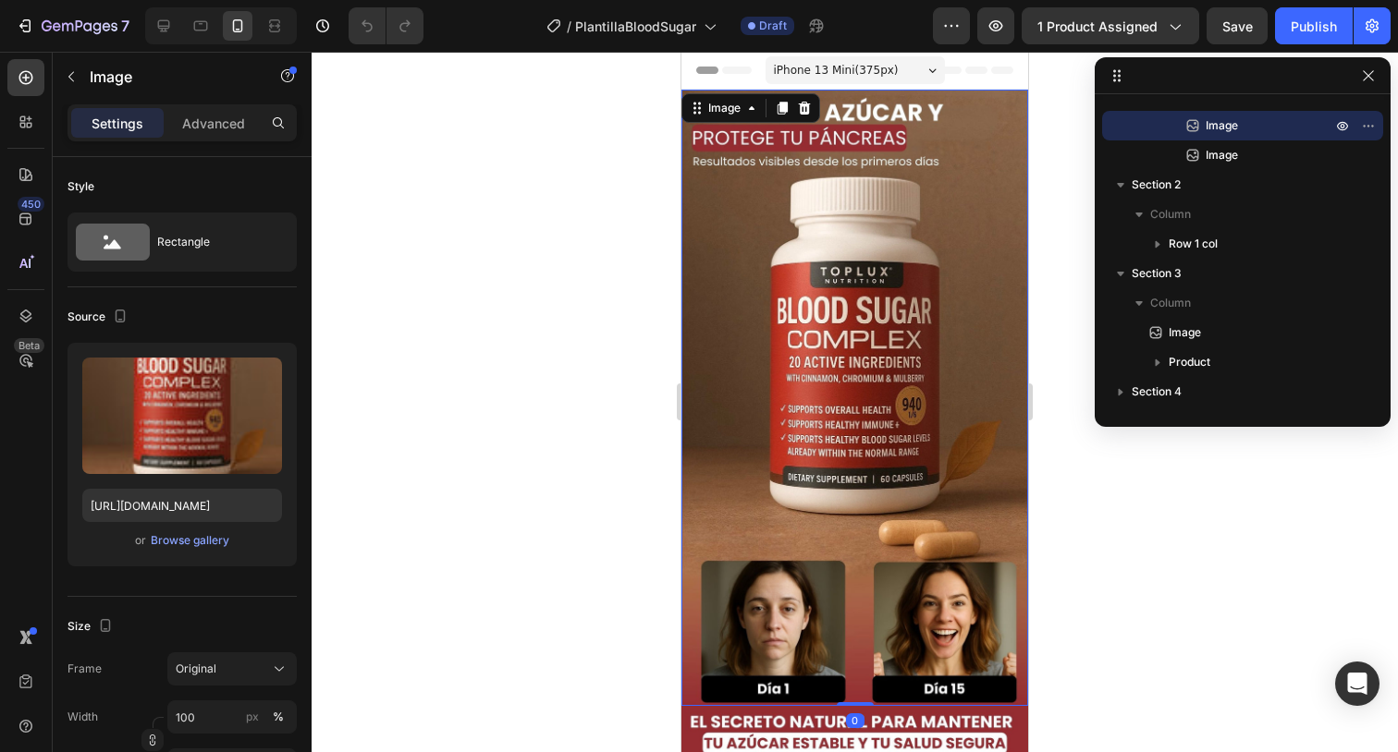
click at [825, 283] on img at bounding box center [854, 398] width 347 height 617
click at [723, 108] on div "Image" at bounding box center [724, 108] width 40 height 17
click at [924, 334] on img at bounding box center [854, 398] width 347 height 617
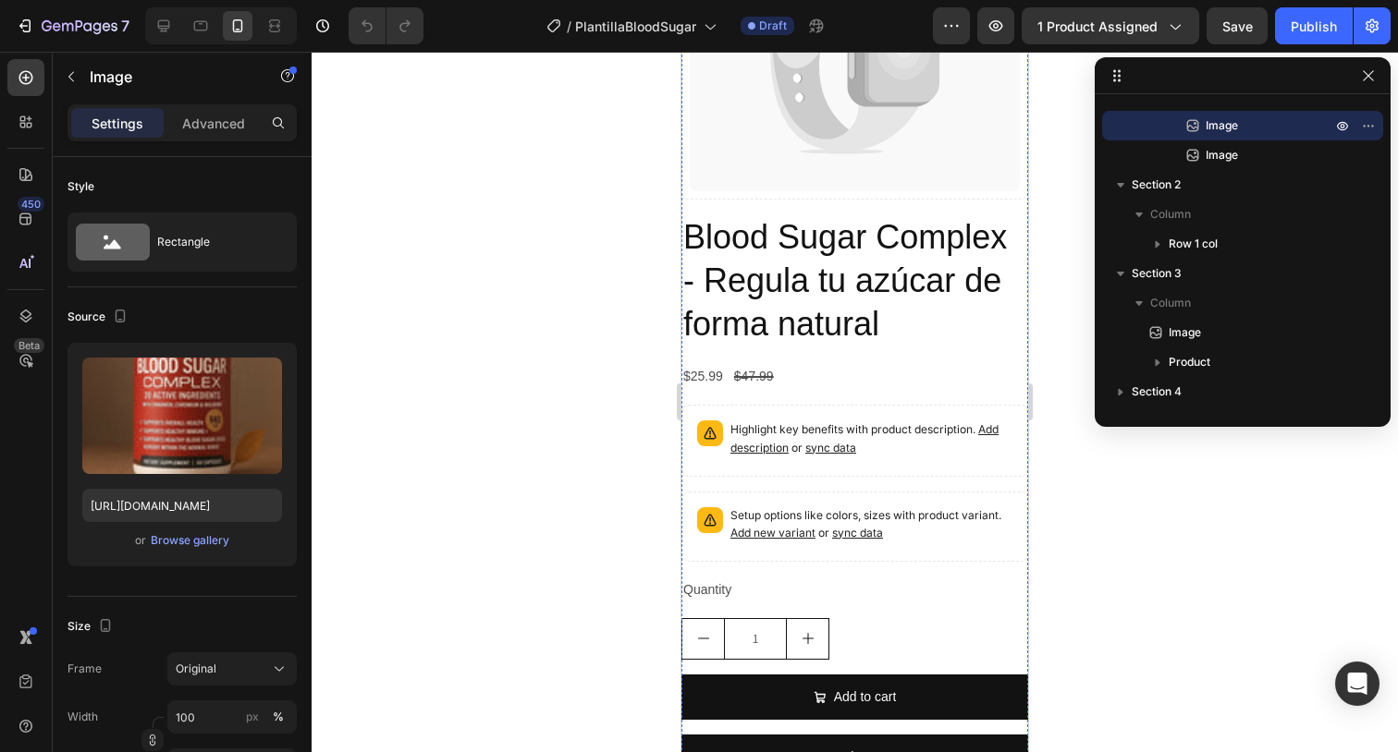
scroll to position [1497, 0]
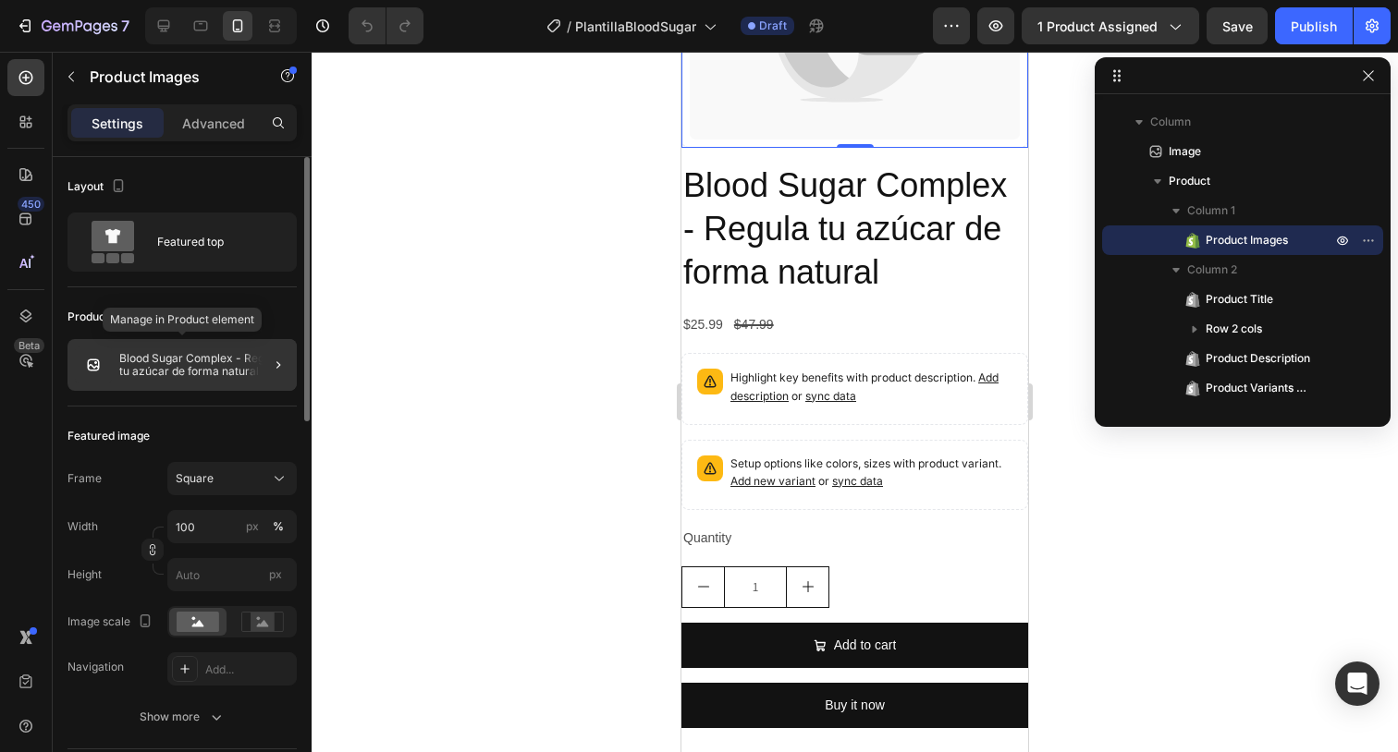
click at [99, 363] on img at bounding box center [93, 365] width 37 height 37
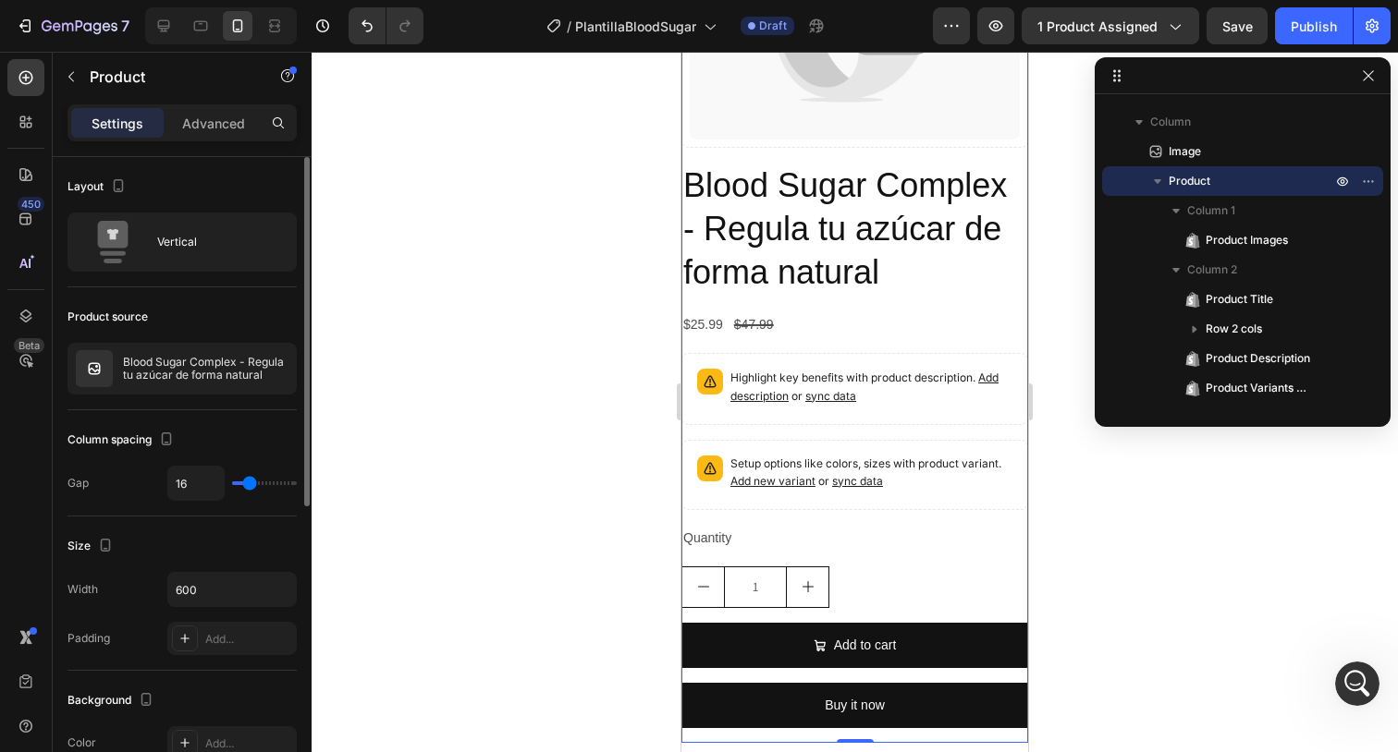
scroll to position [0, 0]
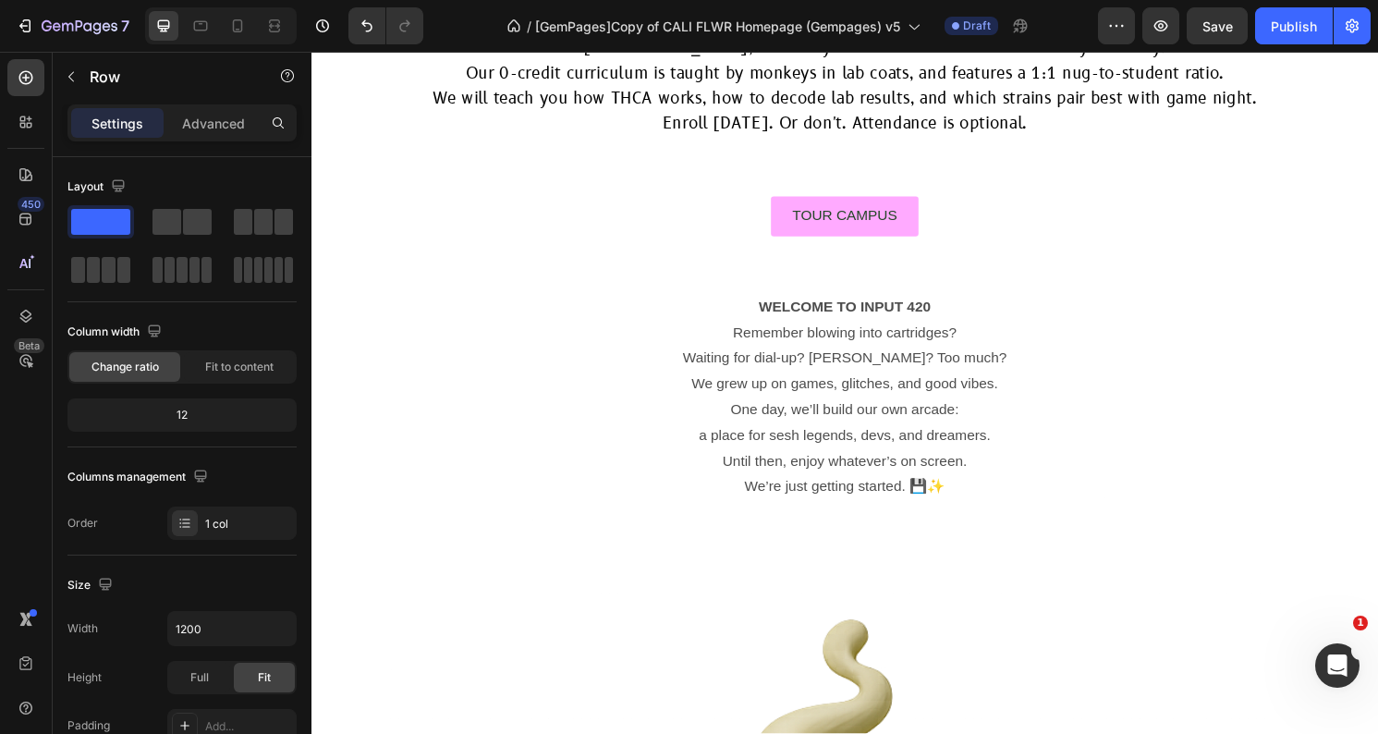
scroll to position [455, 0]
